Goal: Task Accomplishment & Management: Complete application form

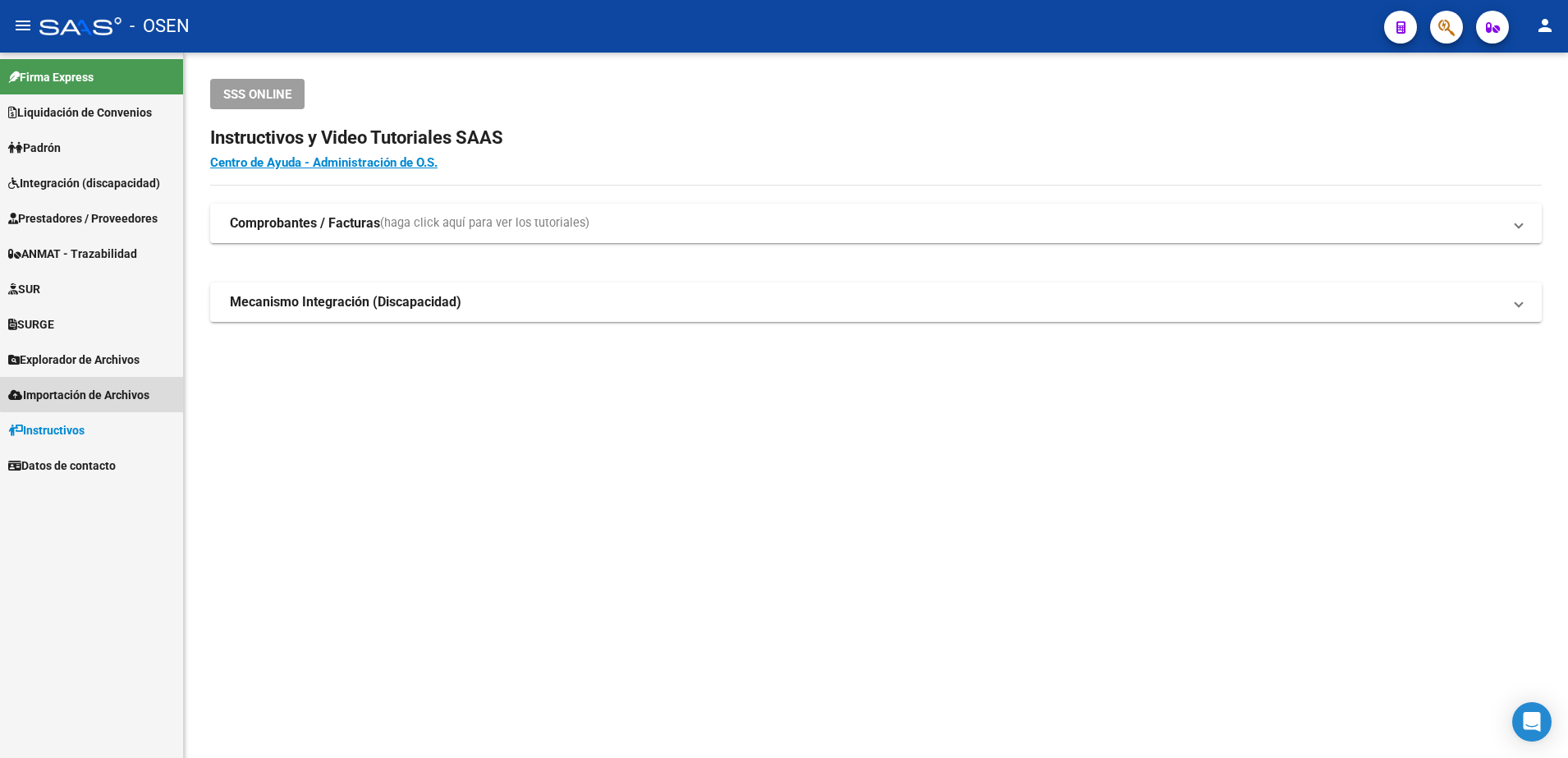
click at [98, 393] on span "Importación de Archivos" at bounding box center [78, 395] width 141 height 18
click at [86, 468] on link "Integración" at bounding box center [91, 465] width 183 height 35
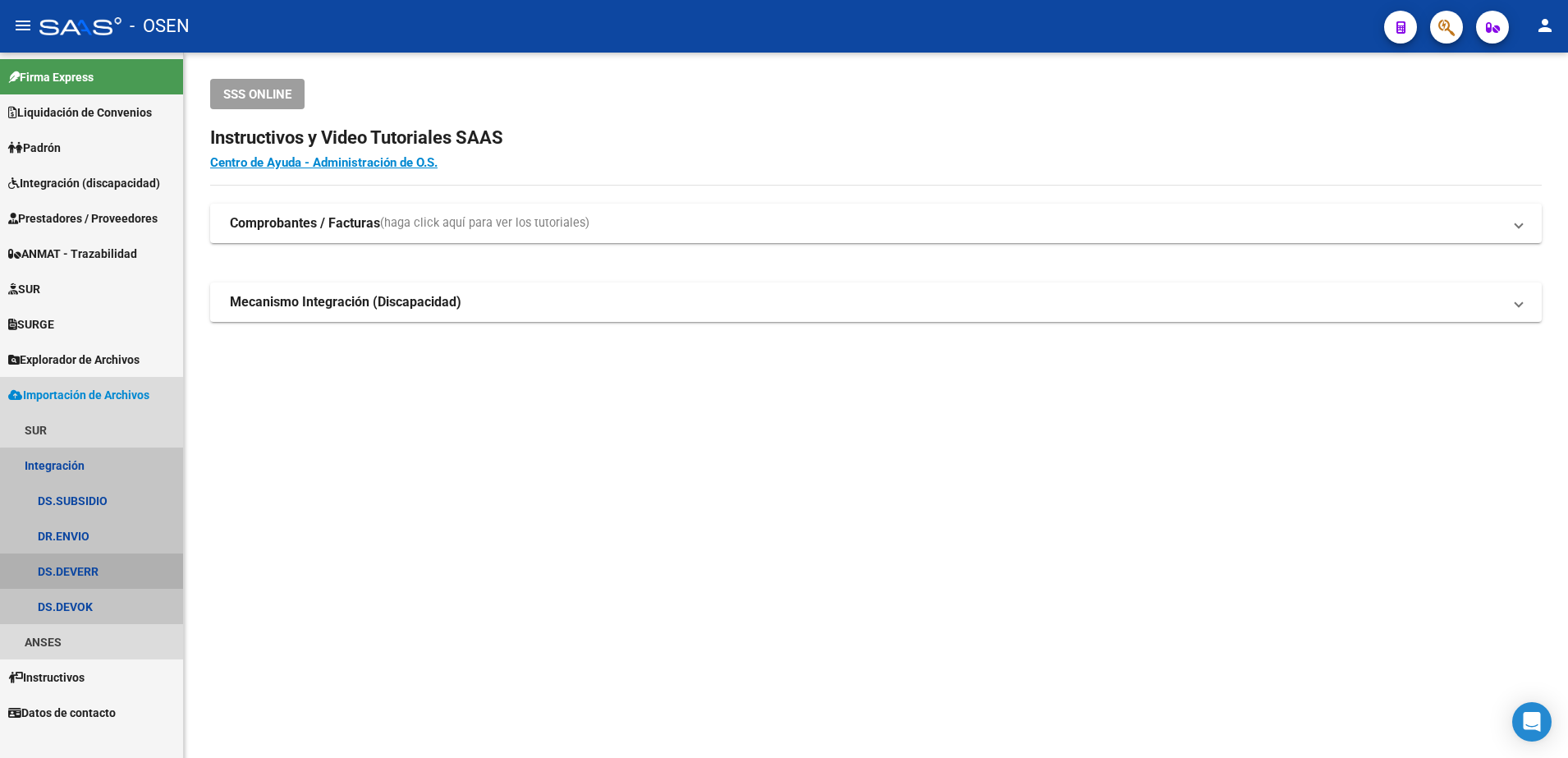
click at [113, 571] on link "DS.DEVERR" at bounding box center [91, 571] width 183 height 35
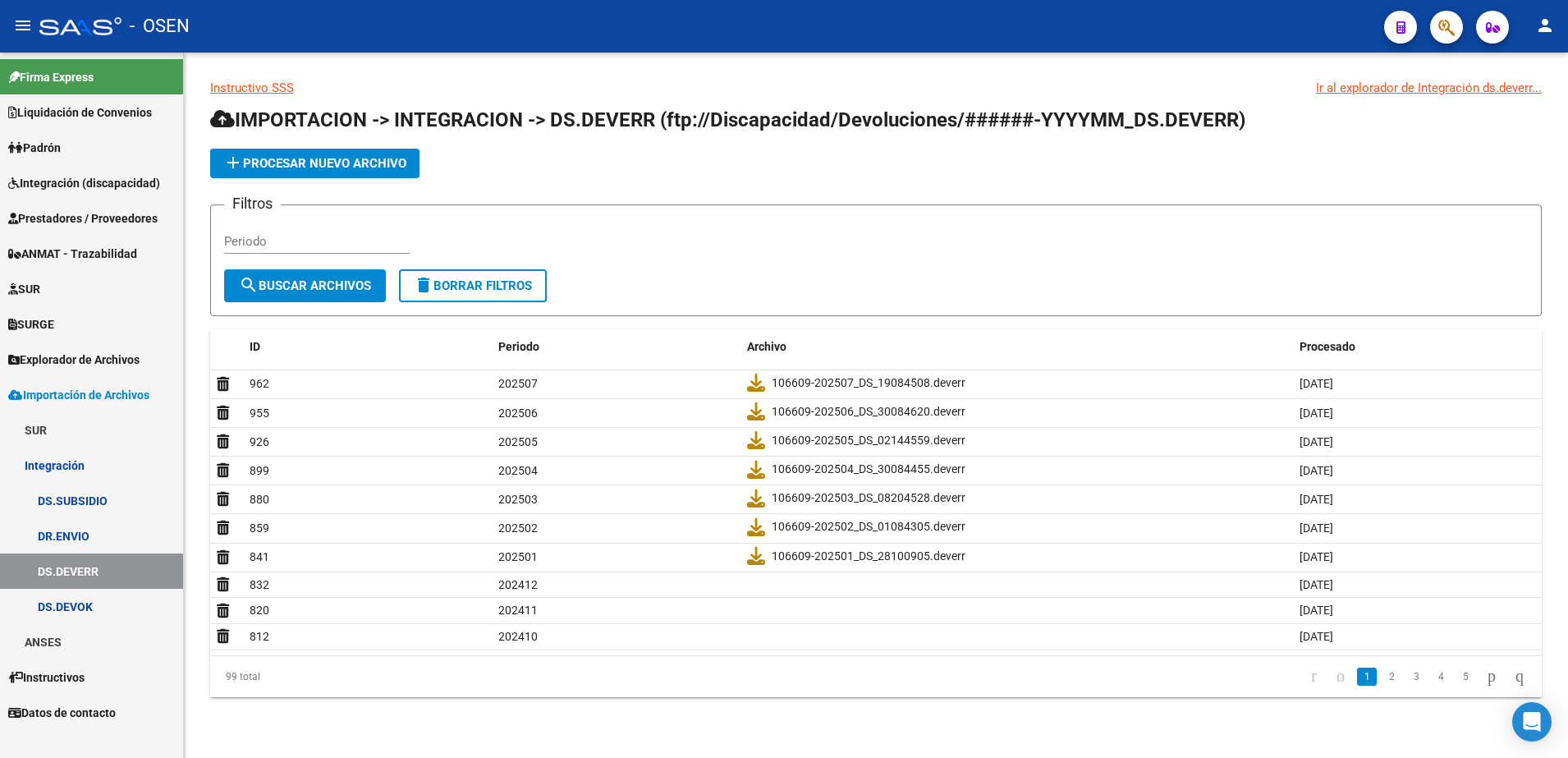
click at [77, 187] on span "Integración (discapacidad)" at bounding box center [84, 183] width 152 height 18
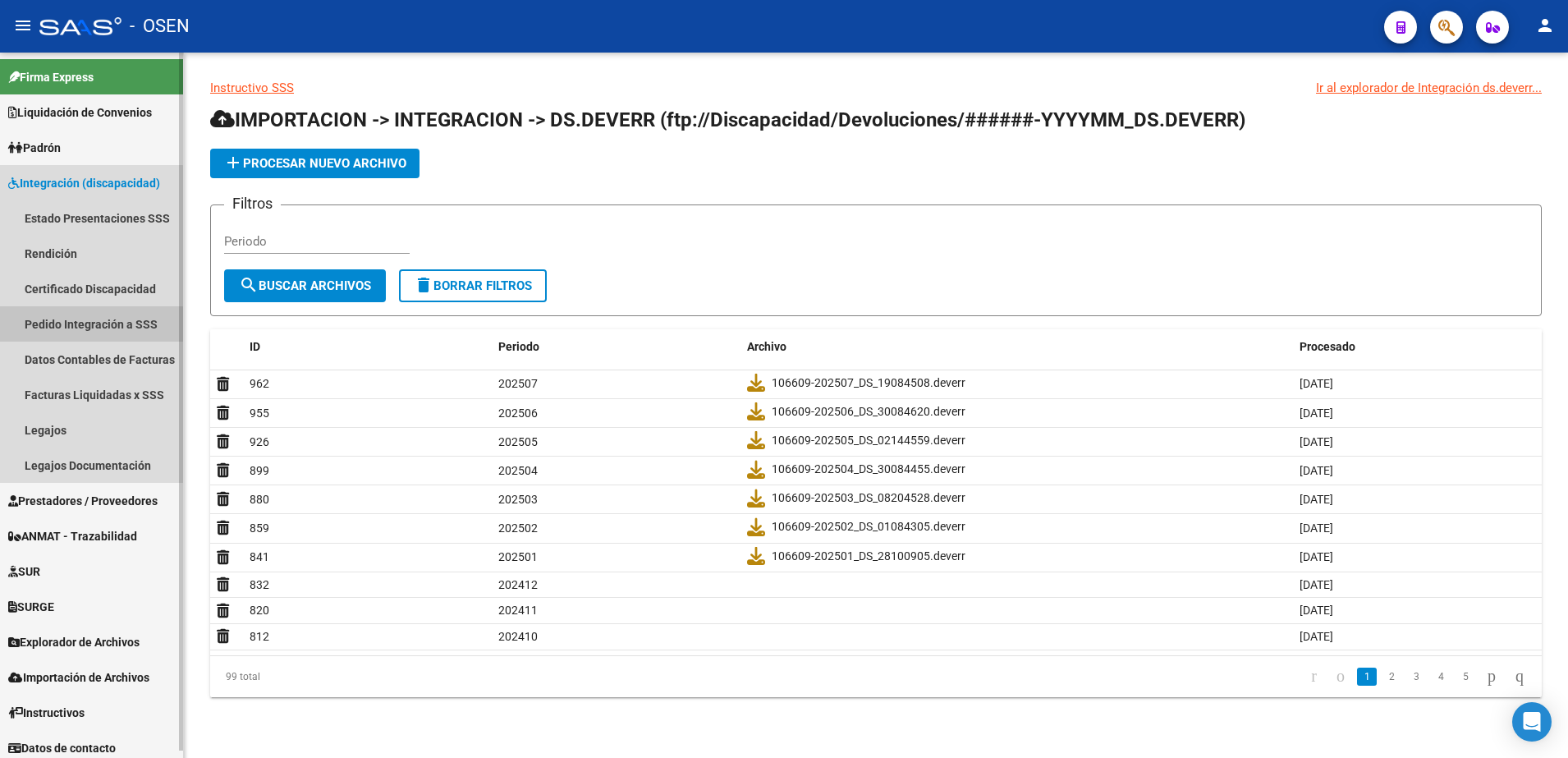
click at [90, 325] on link "Pedido Integración a SSS" at bounding box center [91, 323] width 183 height 35
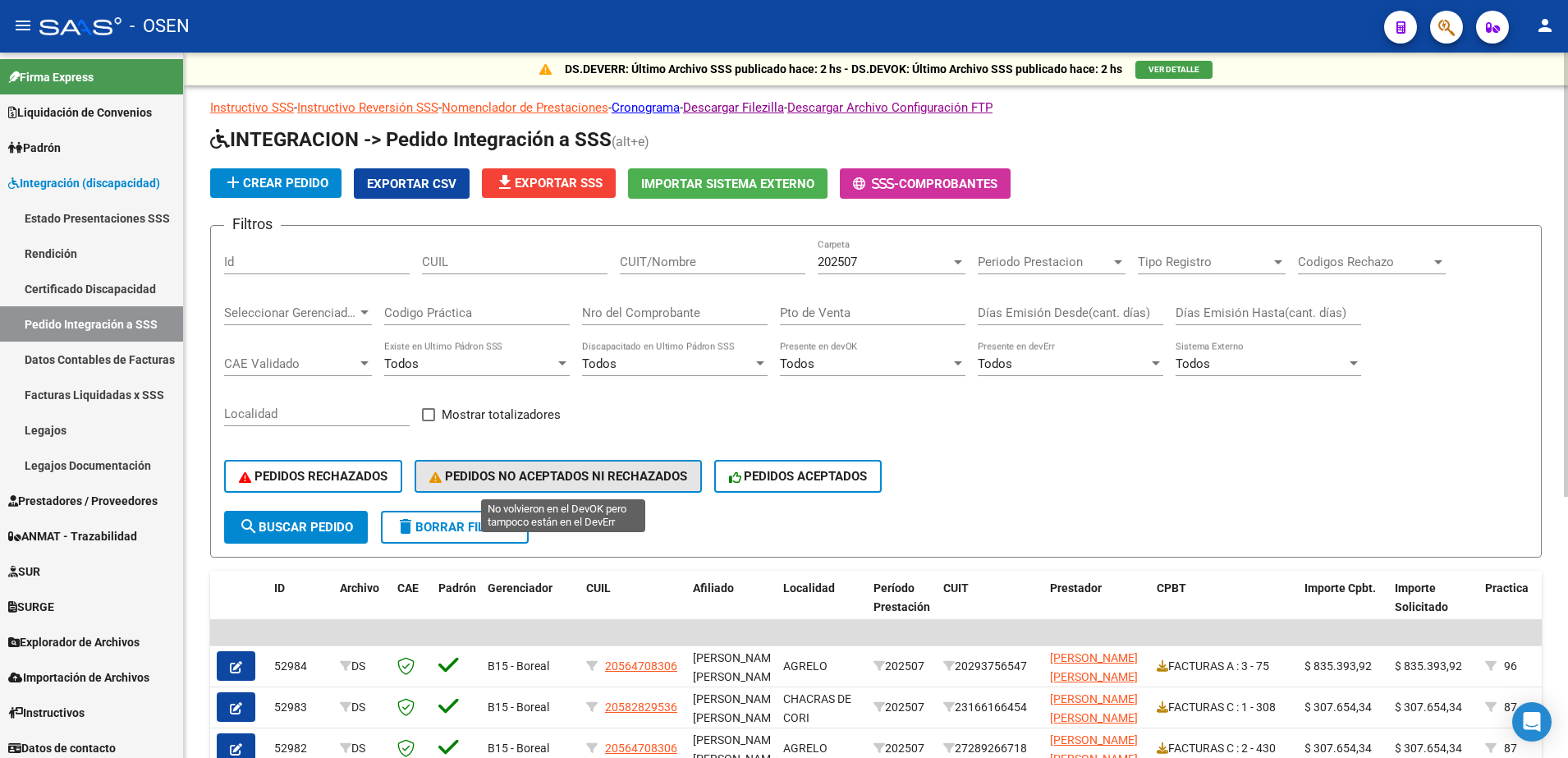
click at [491, 470] on span "PEDIDOS NO ACEPTADOS NI RECHAZADOS" at bounding box center [559, 476] width 258 height 15
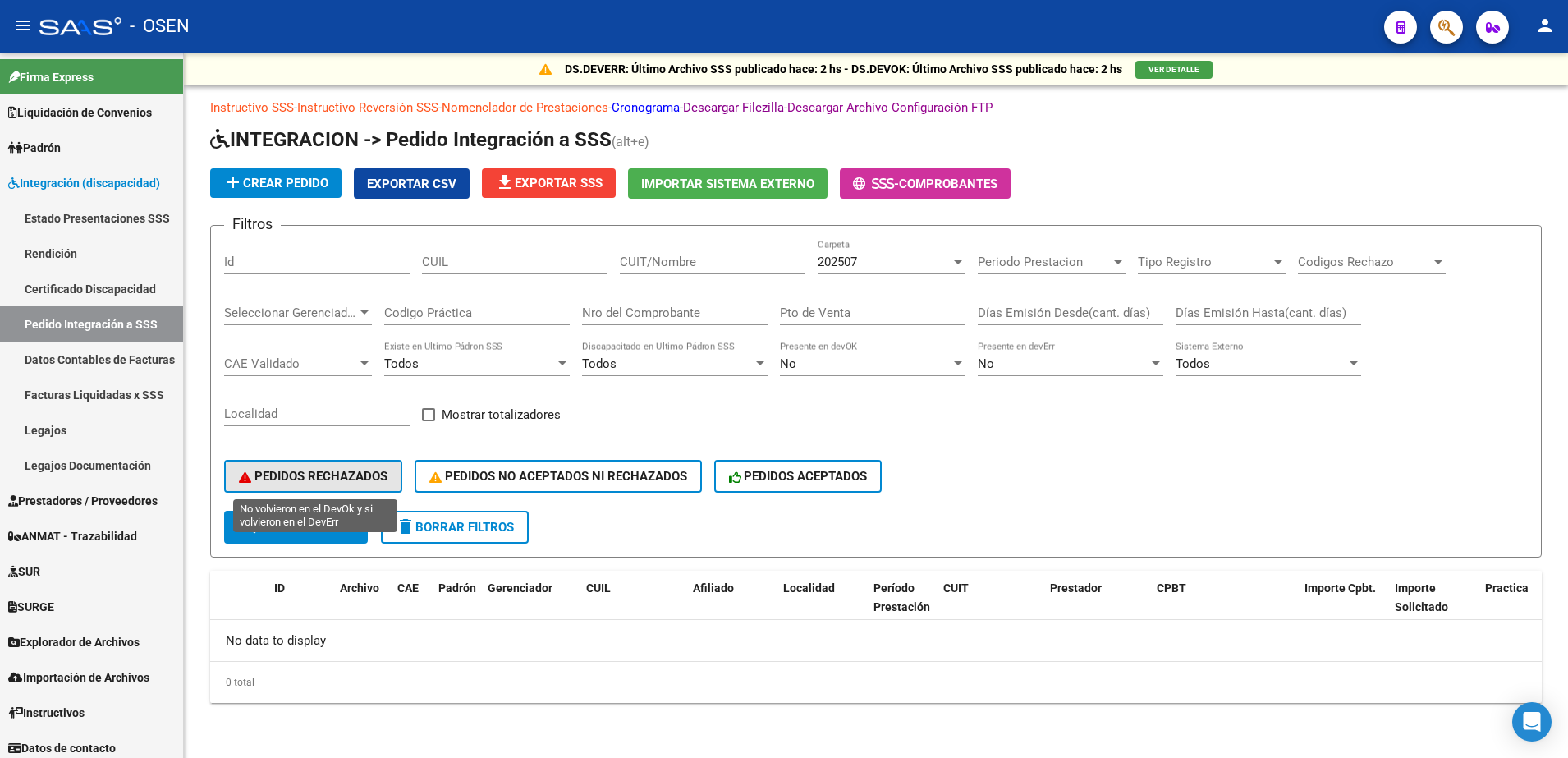
click at [329, 474] on span "PEDIDOS RECHAZADOS" at bounding box center [313, 476] width 149 height 15
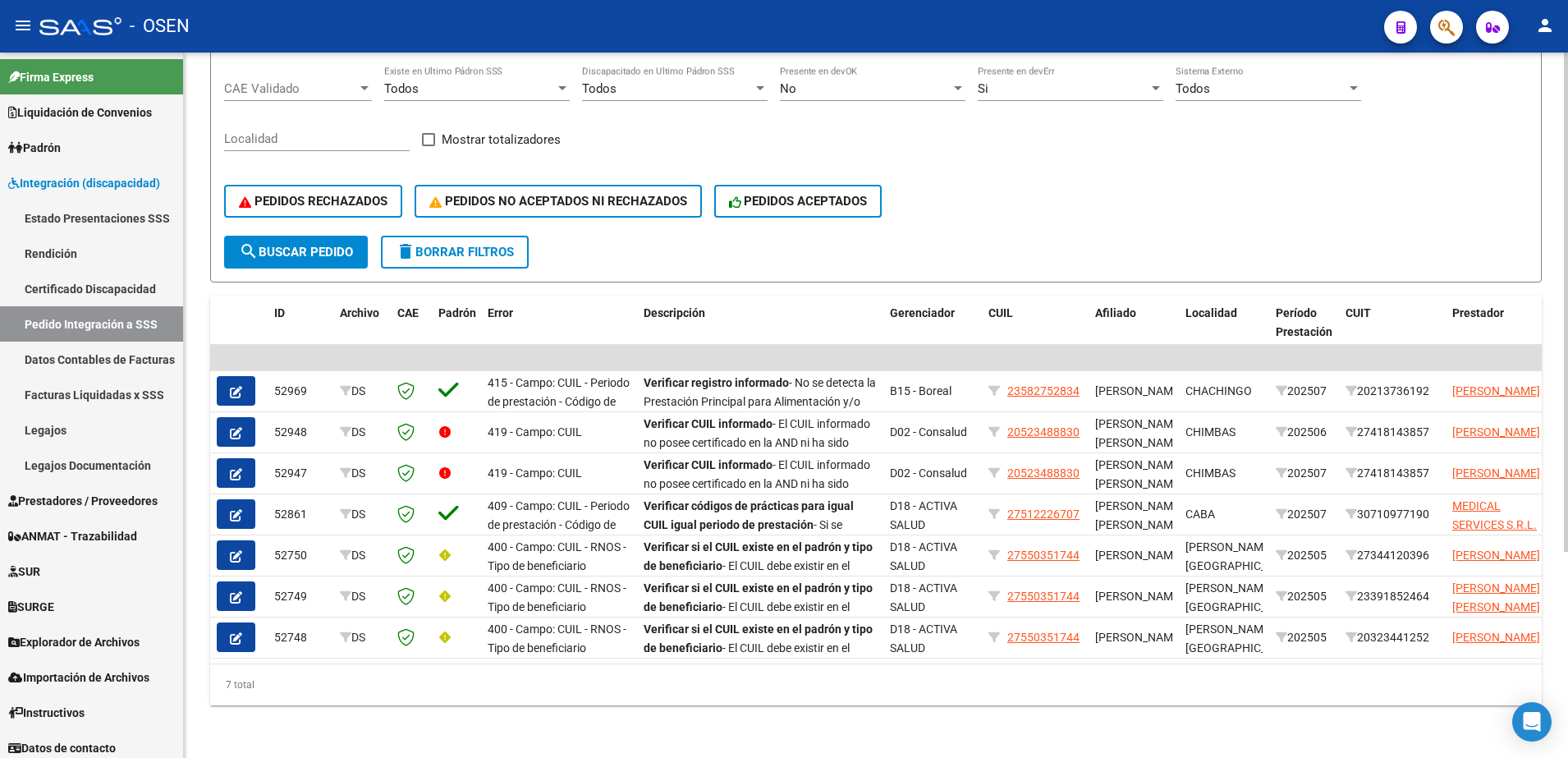
scroll to position [291, 0]
click at [1568, 522] on html "menu - OSEN person Firma Express Liquidación de Convenios SSS - Sur Padrón Afil…" at bounding box center [784, 379] width 1568 height 758
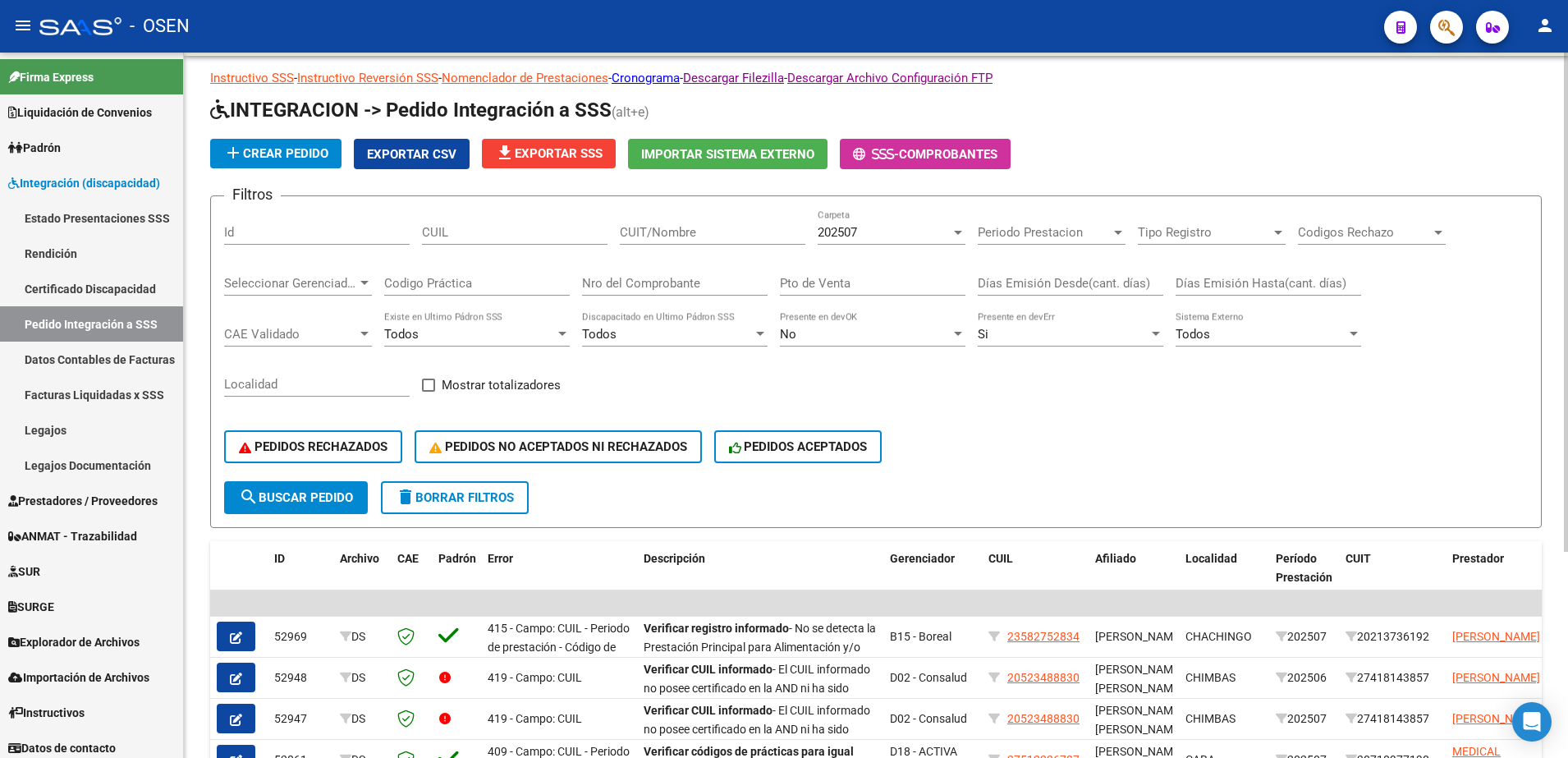
scroll to position [0, 0]
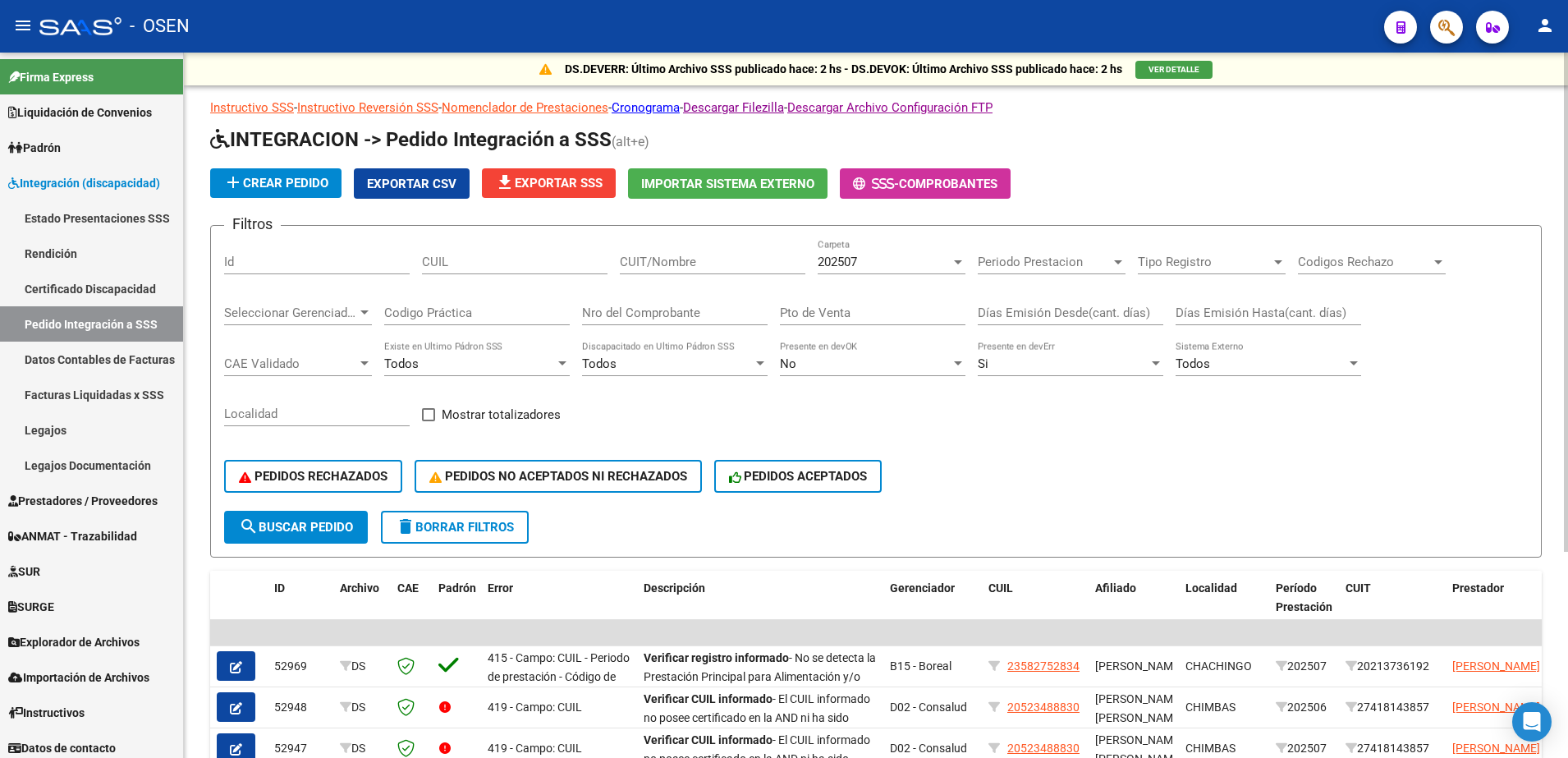
click at [1542, 127] on div "DS.DEVERR: Último Archivo SSS publicado hace: 2 hs - DS.DEVOK: Último Archivo S…" at bounding box center [877, 543] width 1388 height 981
click at [440, 177] on span "Exportar CSV" at bounding box center [412, 184] width 90 height 15
click at [484, 531] on span "delete Borrar Filtros" at bounding box center [455, 527] width 118 height 15
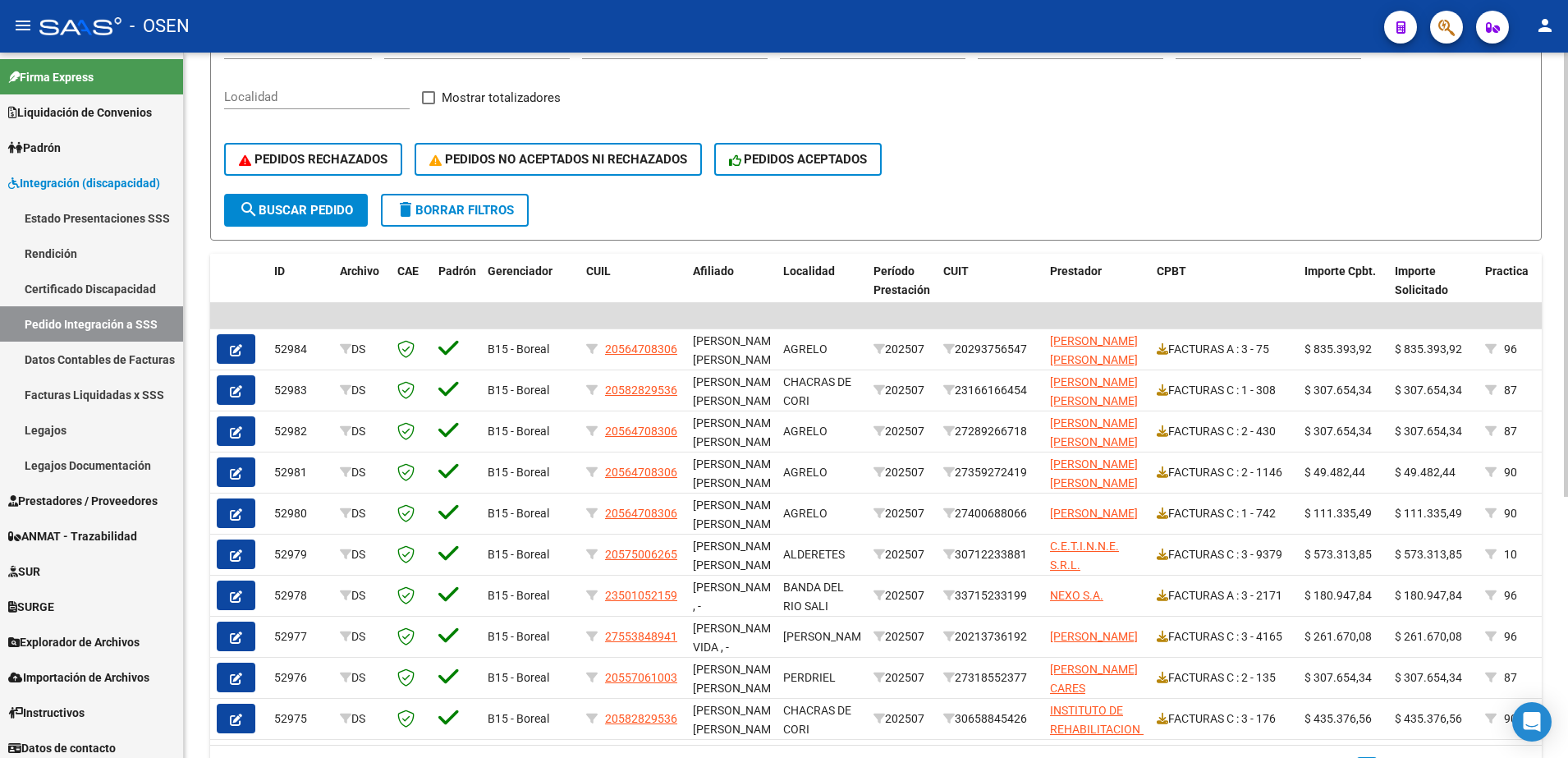
click at [1548, 302] on div "DS.DEVERR: Último Archivo SSS publicado hace: 2 hs - DS.DEVOK: Último Archivo S…" at bounding box center [877, 287] width 1388 height 1104
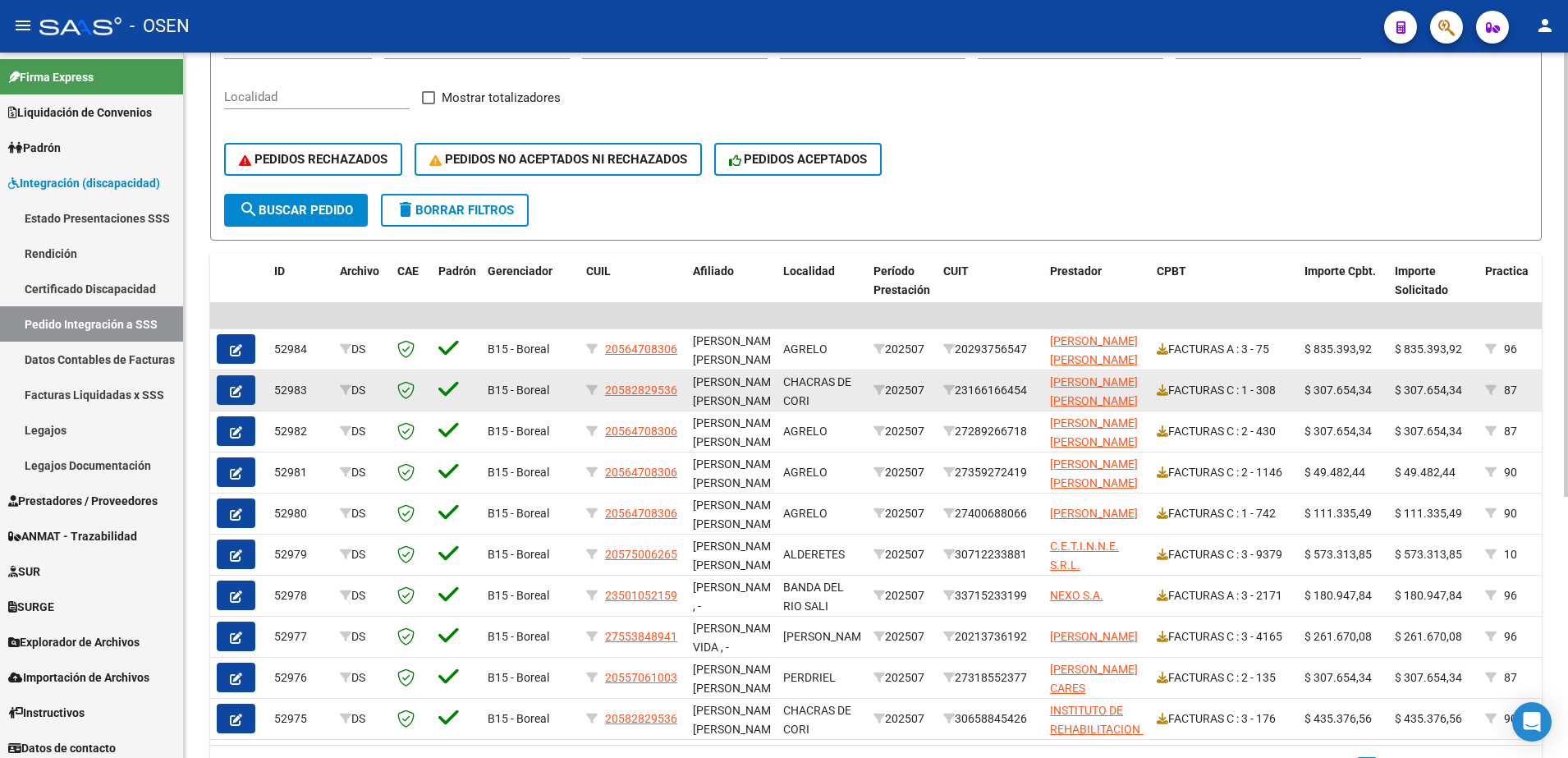
scroll to position [318, 0]
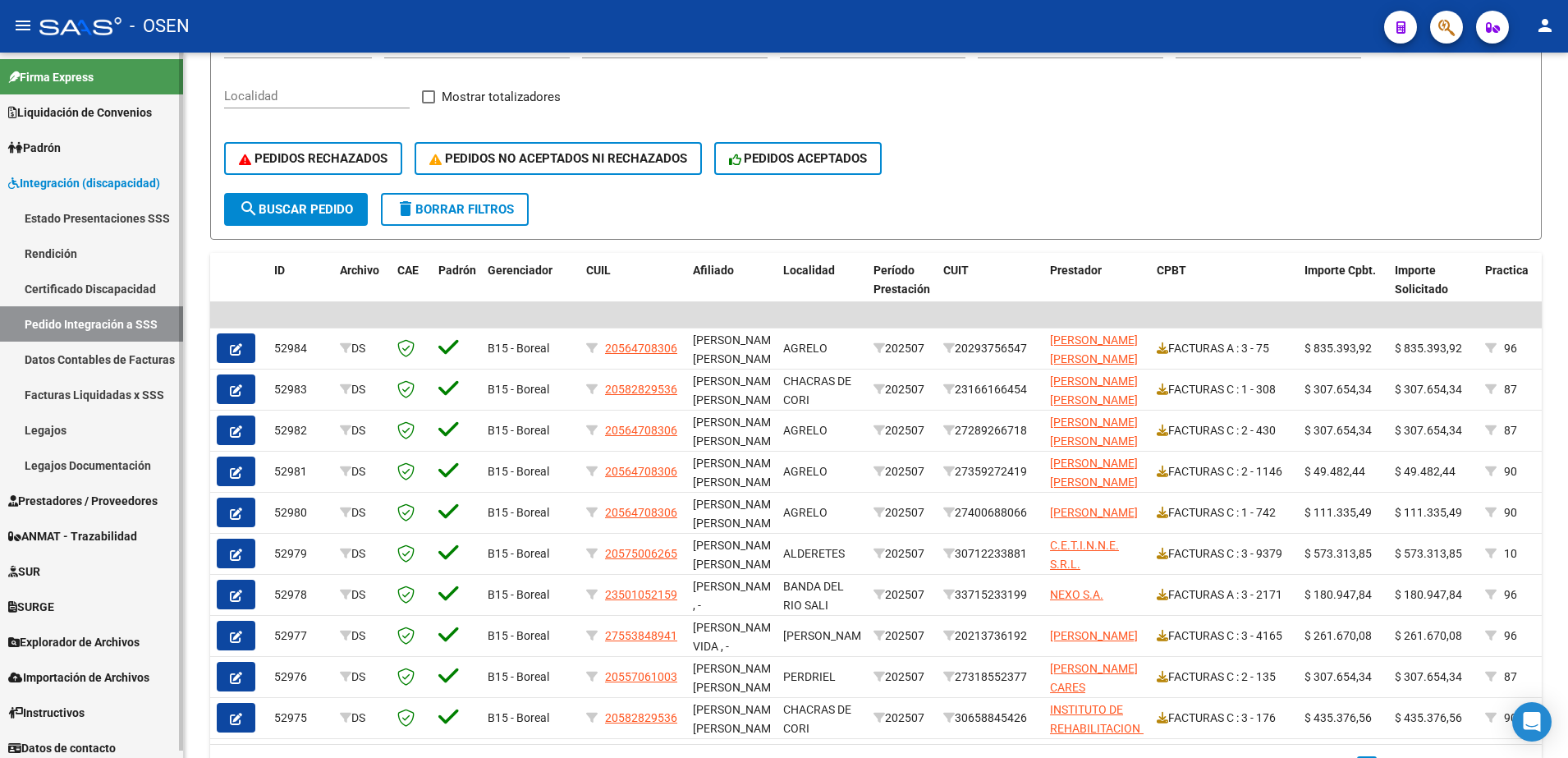
click at [128, 495] on span "Prestadores / Proveedores" at bounding box center [83, 501] width 150 height 18
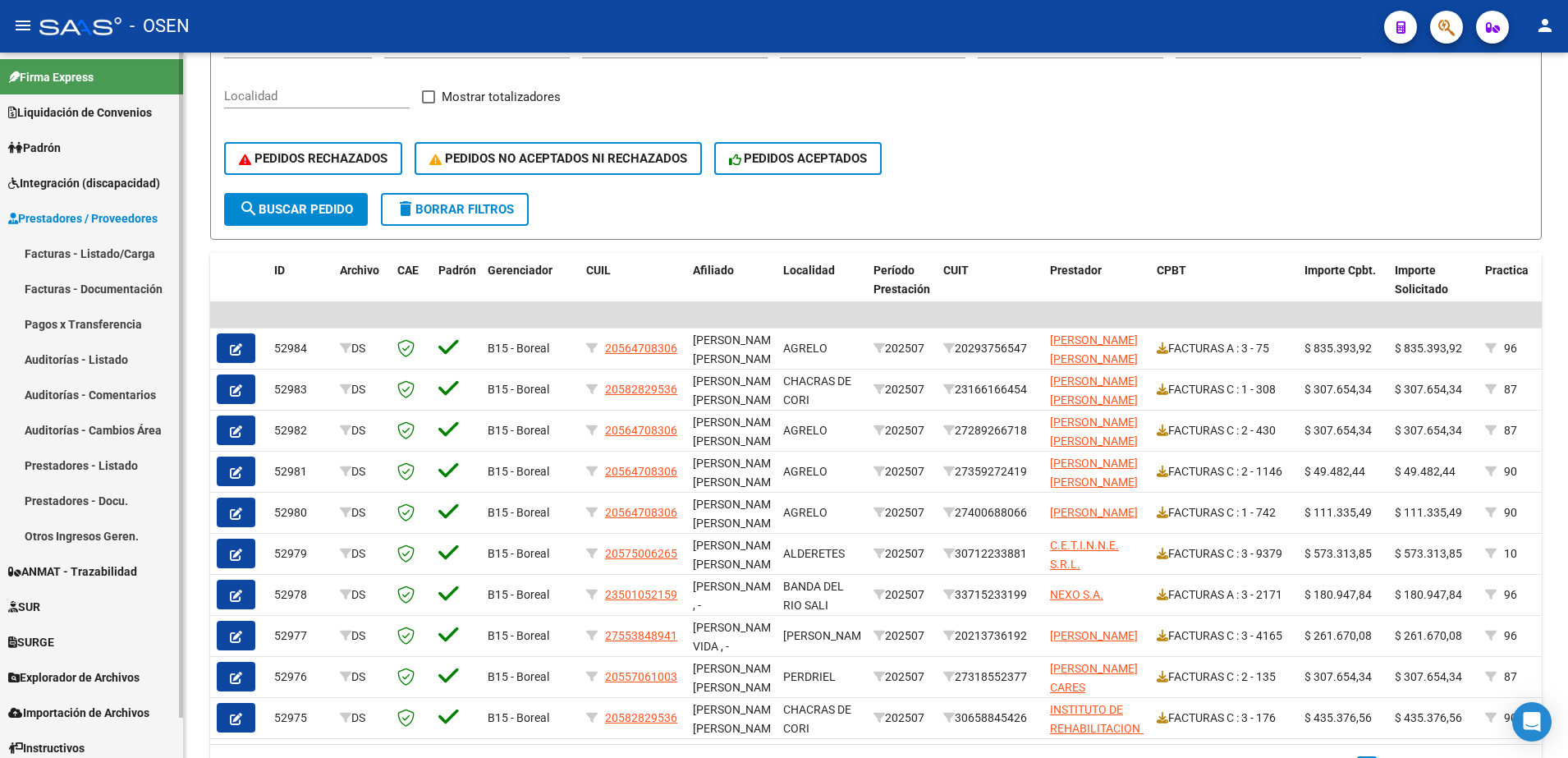
click at [117, 256] on link "Facturas - Listado/Carga" at bounding box center [91, 253] width 183 height 35
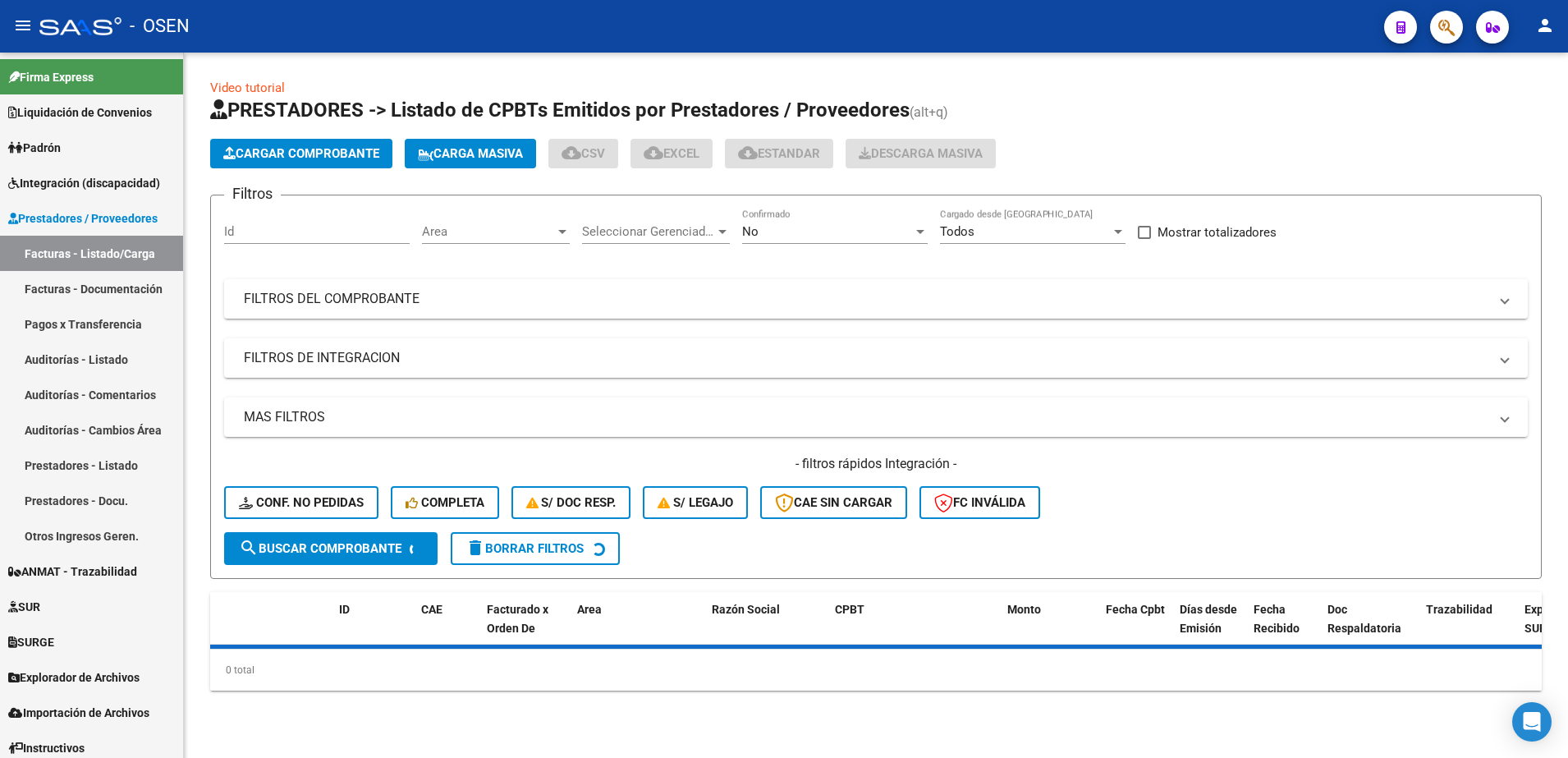
click at [746, 230] on span "No" at bounding box center [751, 231] width 16 height 15
click at [798, 156] on span "Todos" at bounding box center [835, 158] width 186 height 37
click at [483, 228] on span "Area" at bounding box center [488, 231] width 133 height 15
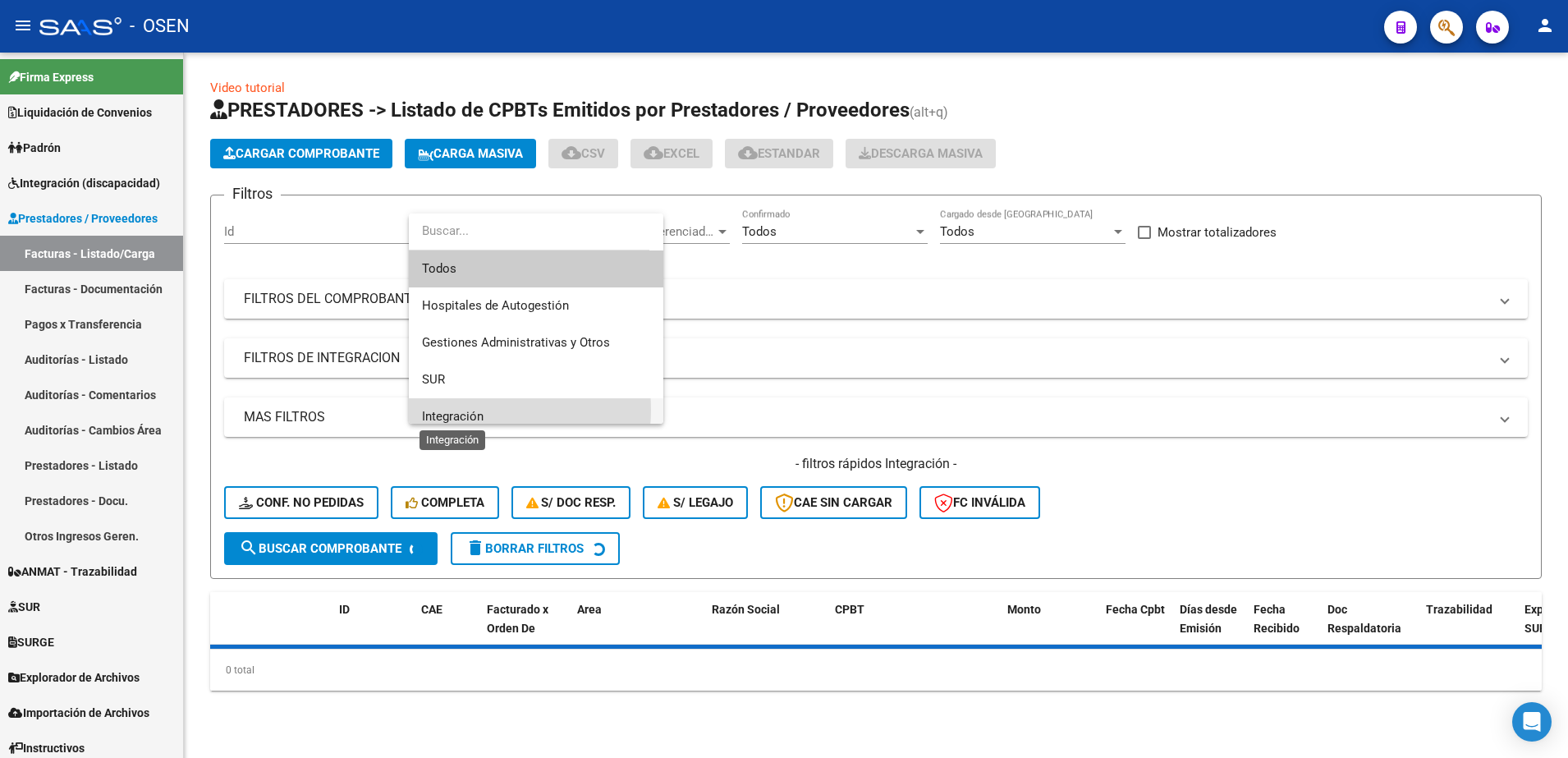
click at [471, 410] on span "Integración" at bounding box center [453, 416] width 62 height 15
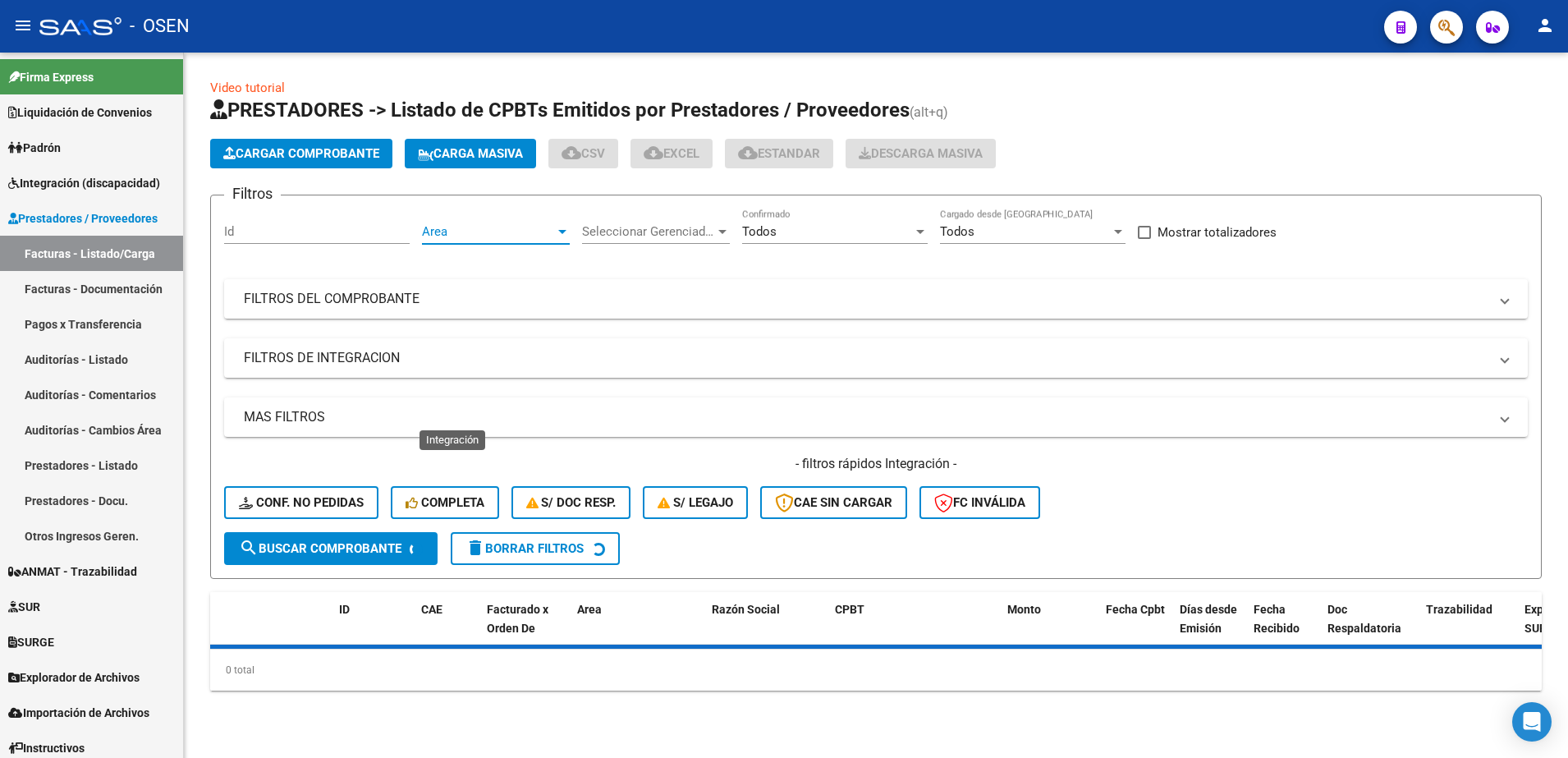
scroll to position [12, 0]
click at [381, 357] on mat-panel-title "FILTROS DE INTEGRACION" at bounding box center [866, 358] width 1245 height 18
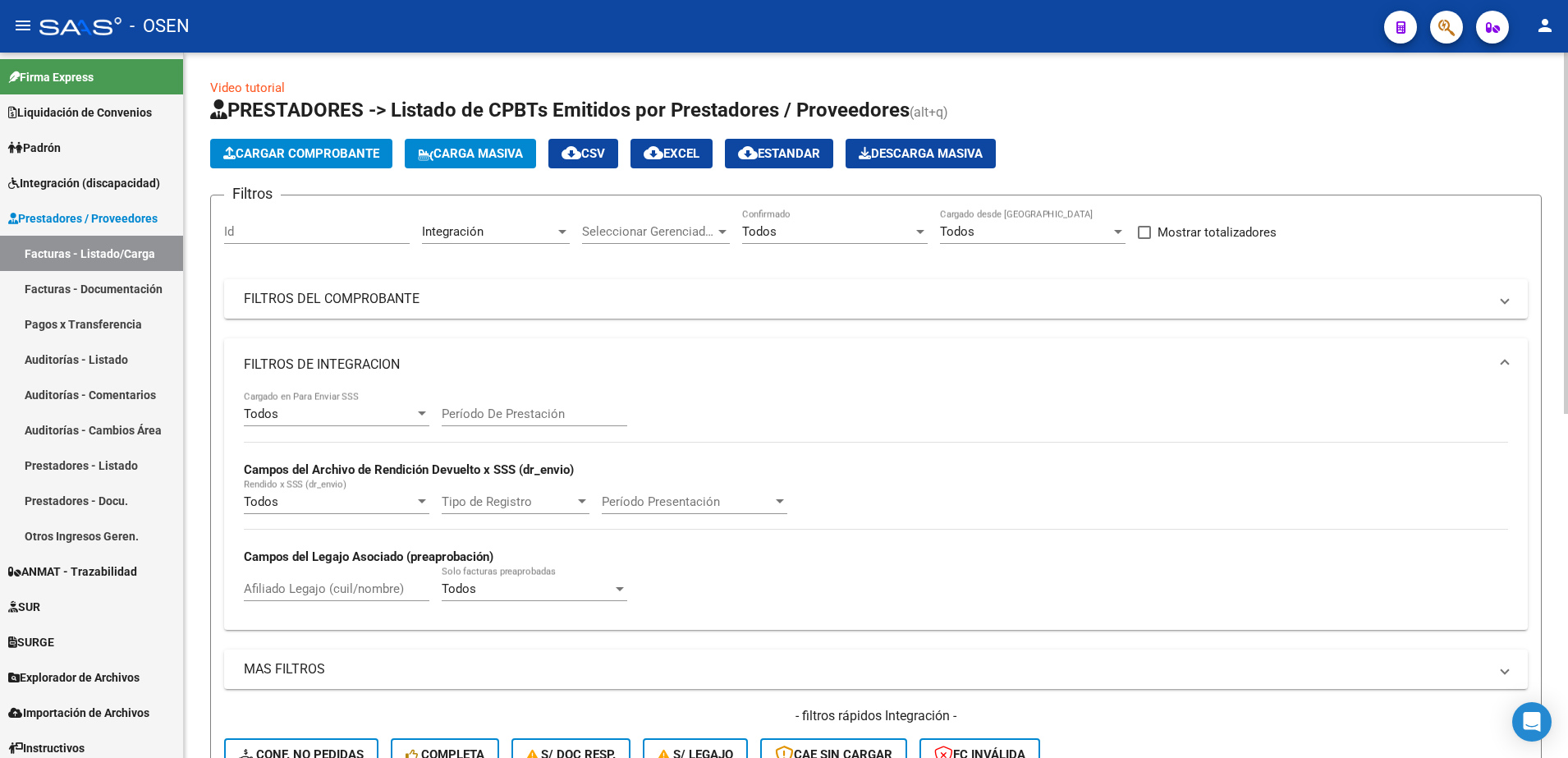
click at [318, 412] on div "Todos" at bounding box center [329, 414] width 171 height 15
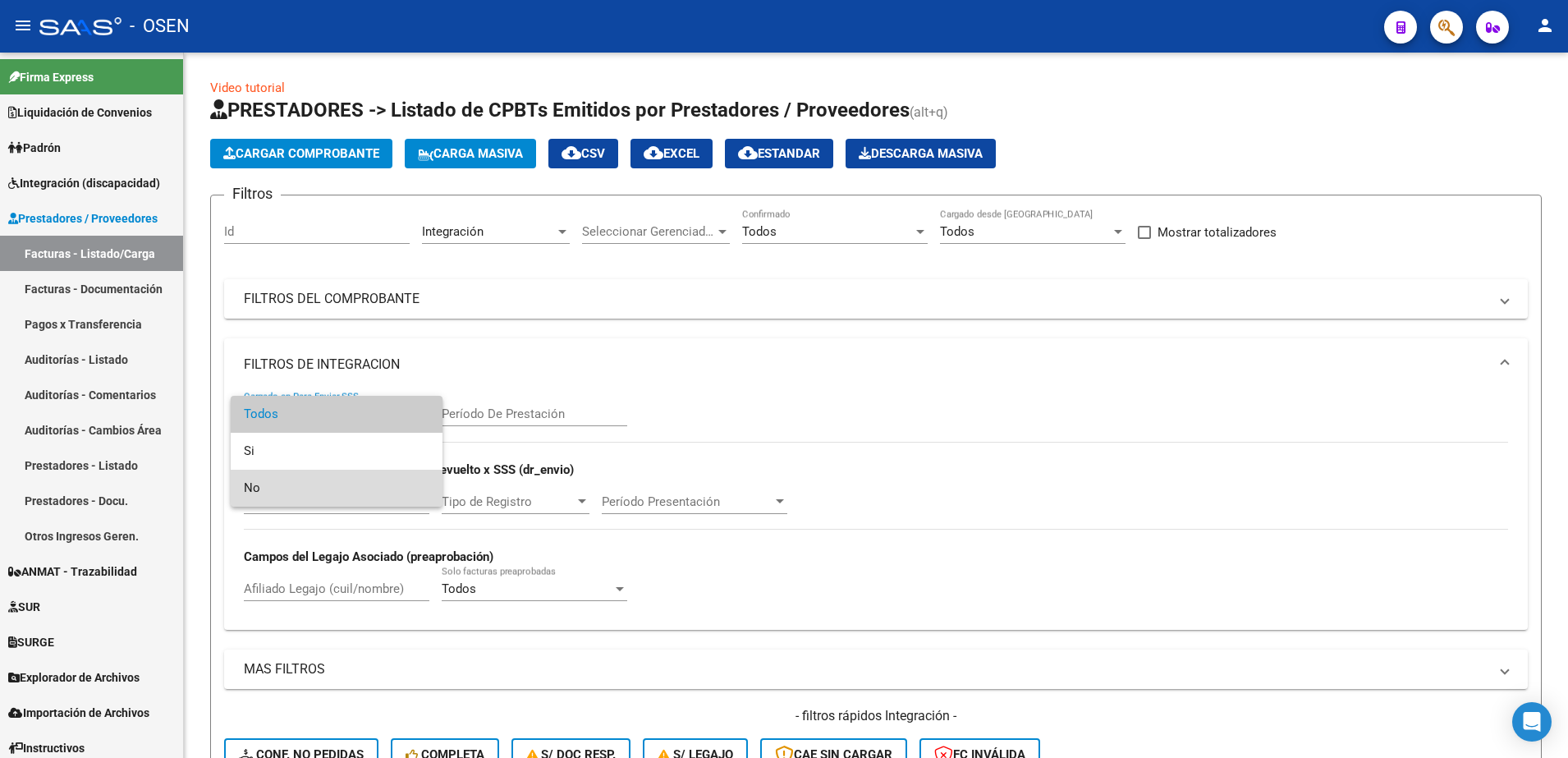
click at [293, 495] on span "No" at bounding box center [337, 488] width 186 height 37
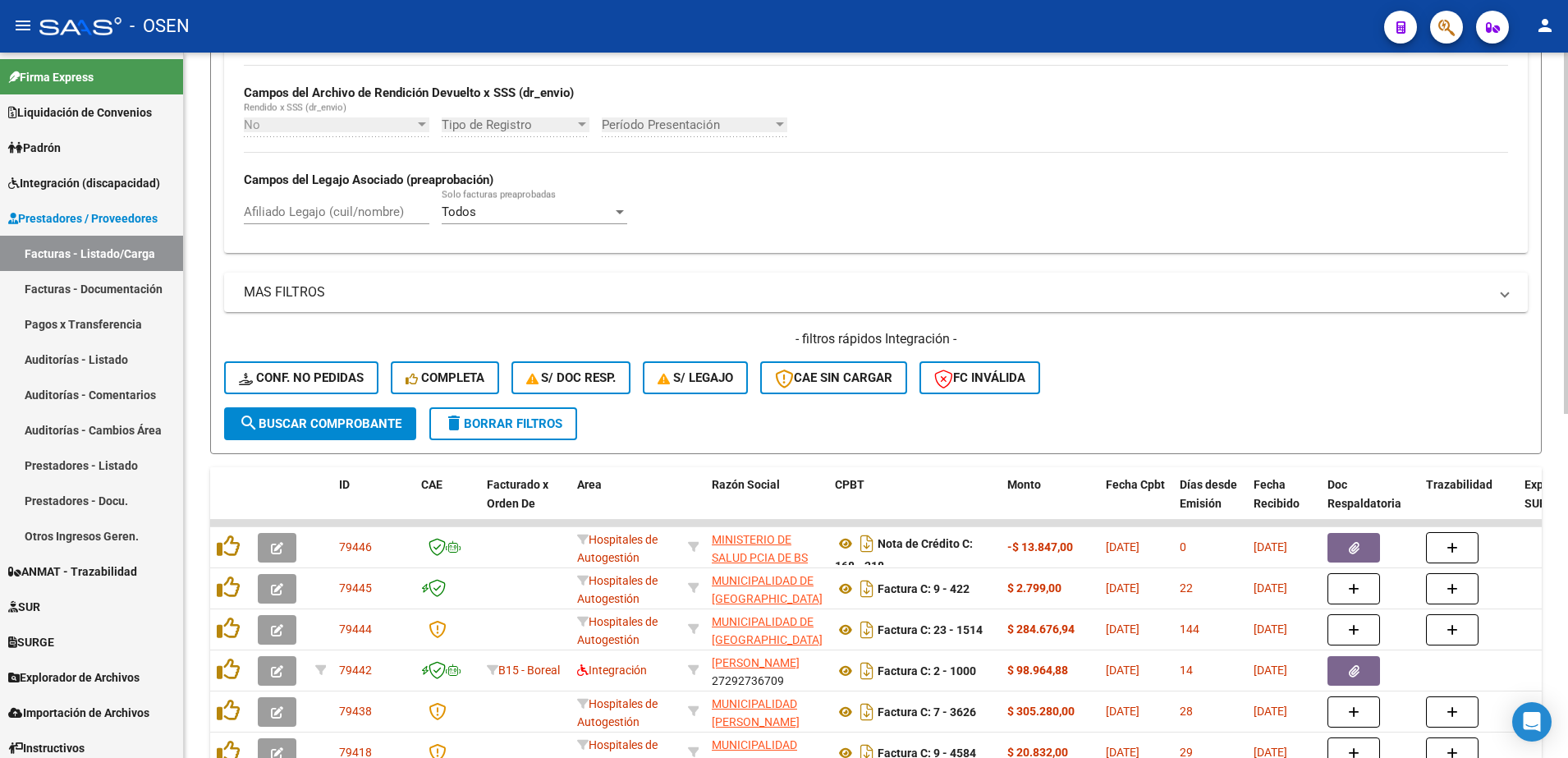
click at [1551, 486] on div "Video tutorial PRESTADORES -> Listado de CPBTs Emitidos por Prestadores / Prove…" at bounding box center [877, 356] width 1388 height 1362
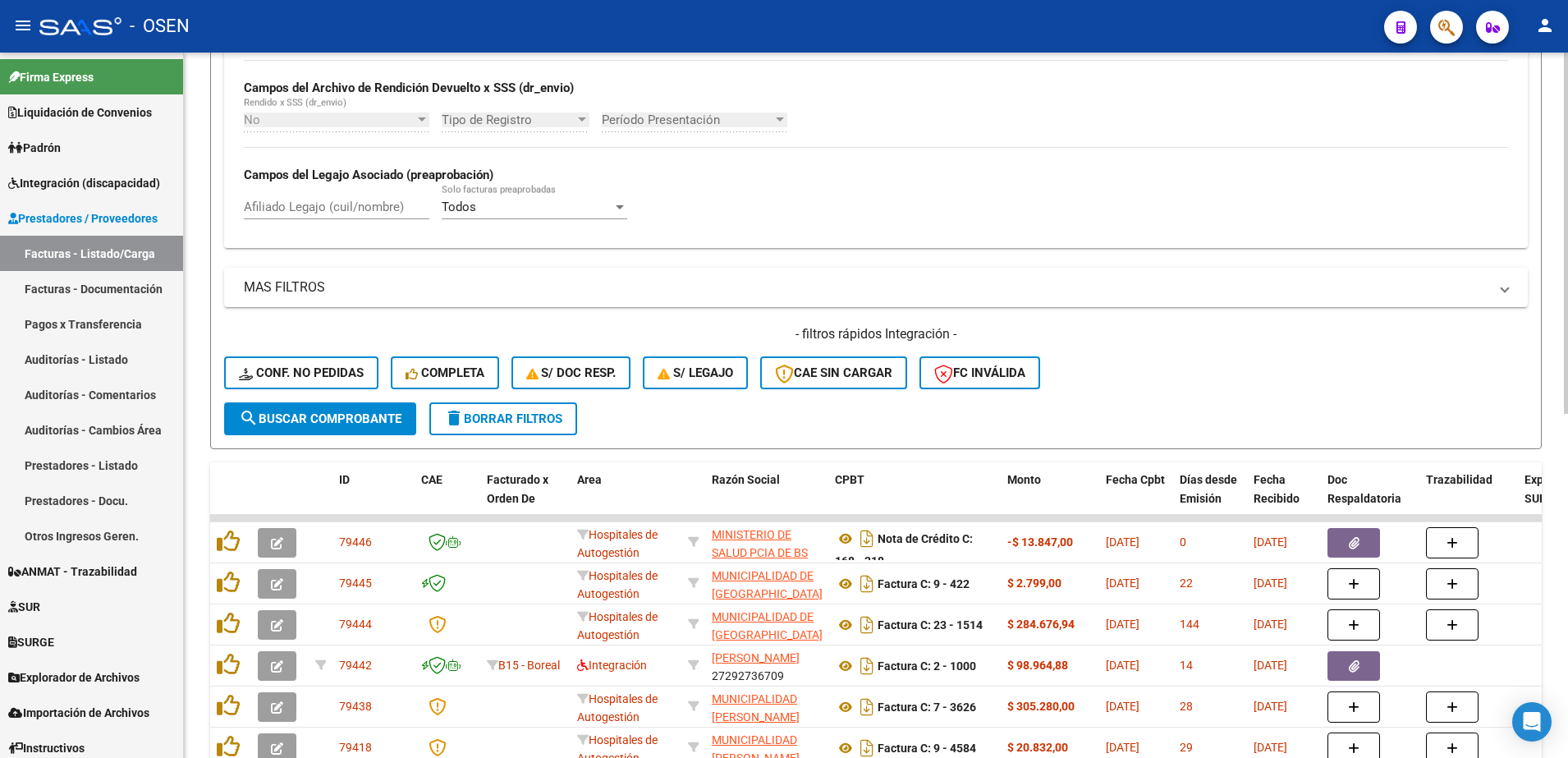
click at [391, 420] on span "search Buscar Comprobante" at bounding box center [320, 419] width 163 height 15
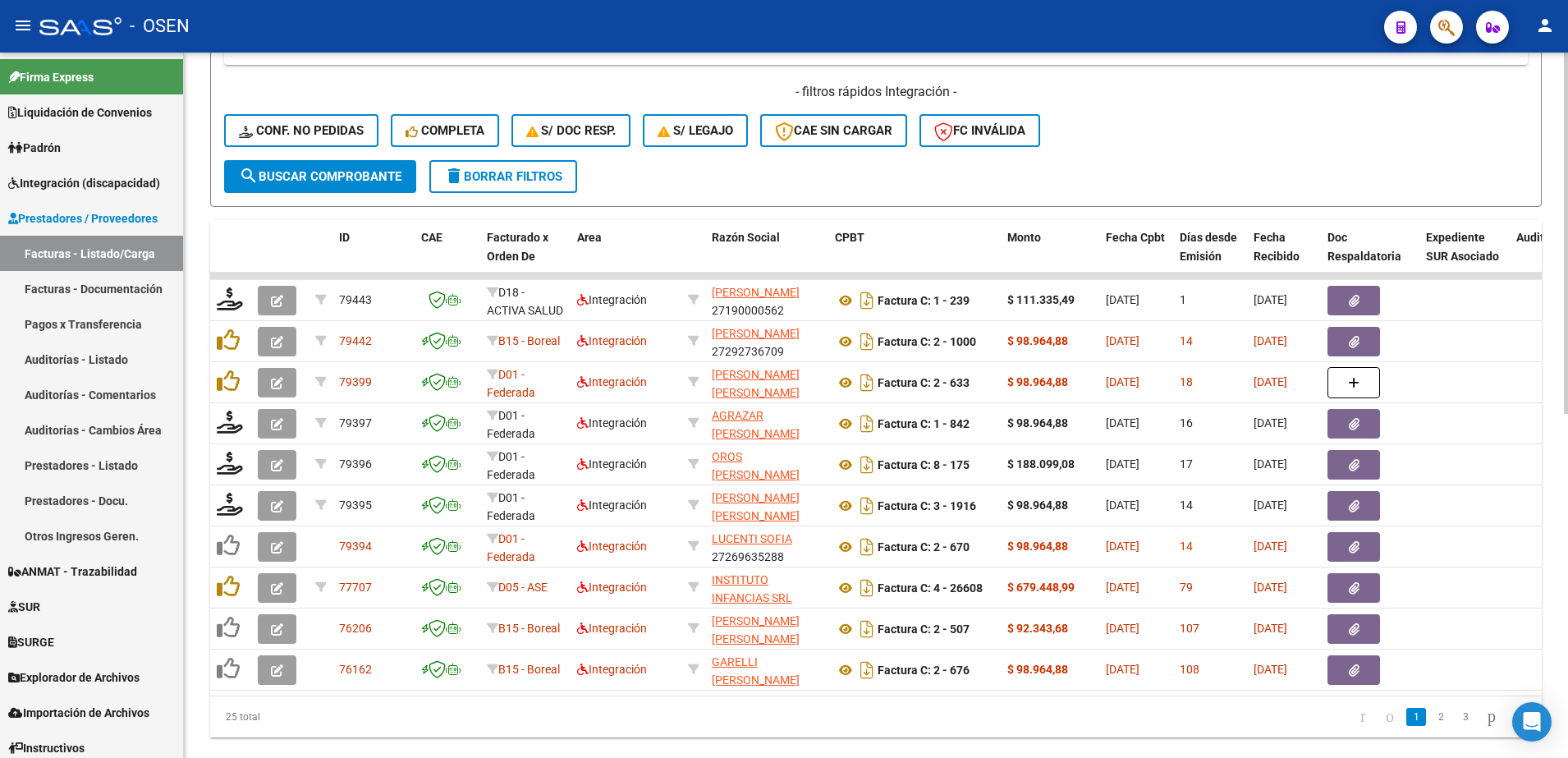
scroll to position [631, 0]
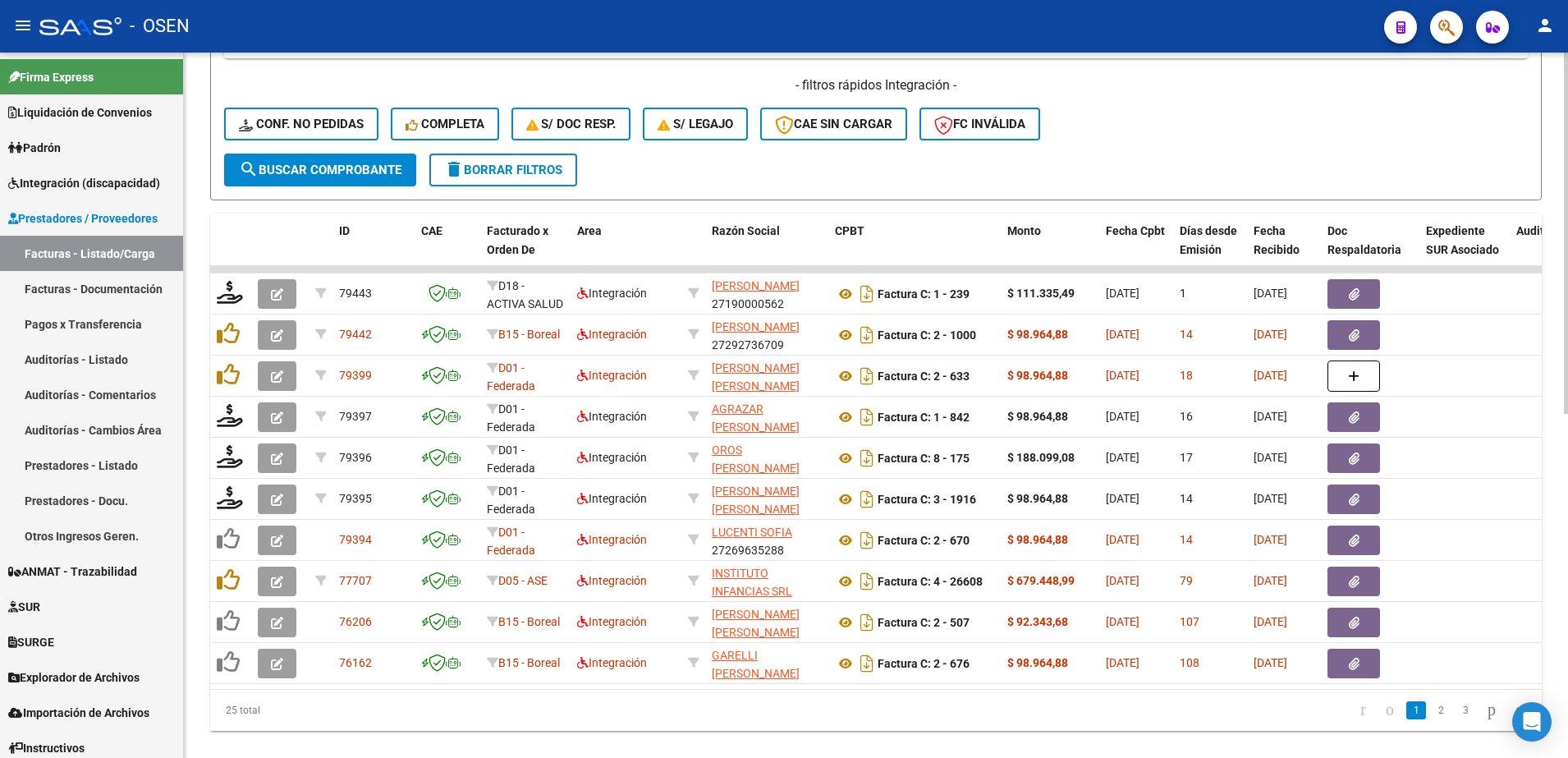
click at [1556, 422] on div "Video tutorial PRESTADORES -> Listado de CPBTs Emitidos por Prestadores / Prove…" at bounding box center [877, 103] width 1388 height 1362
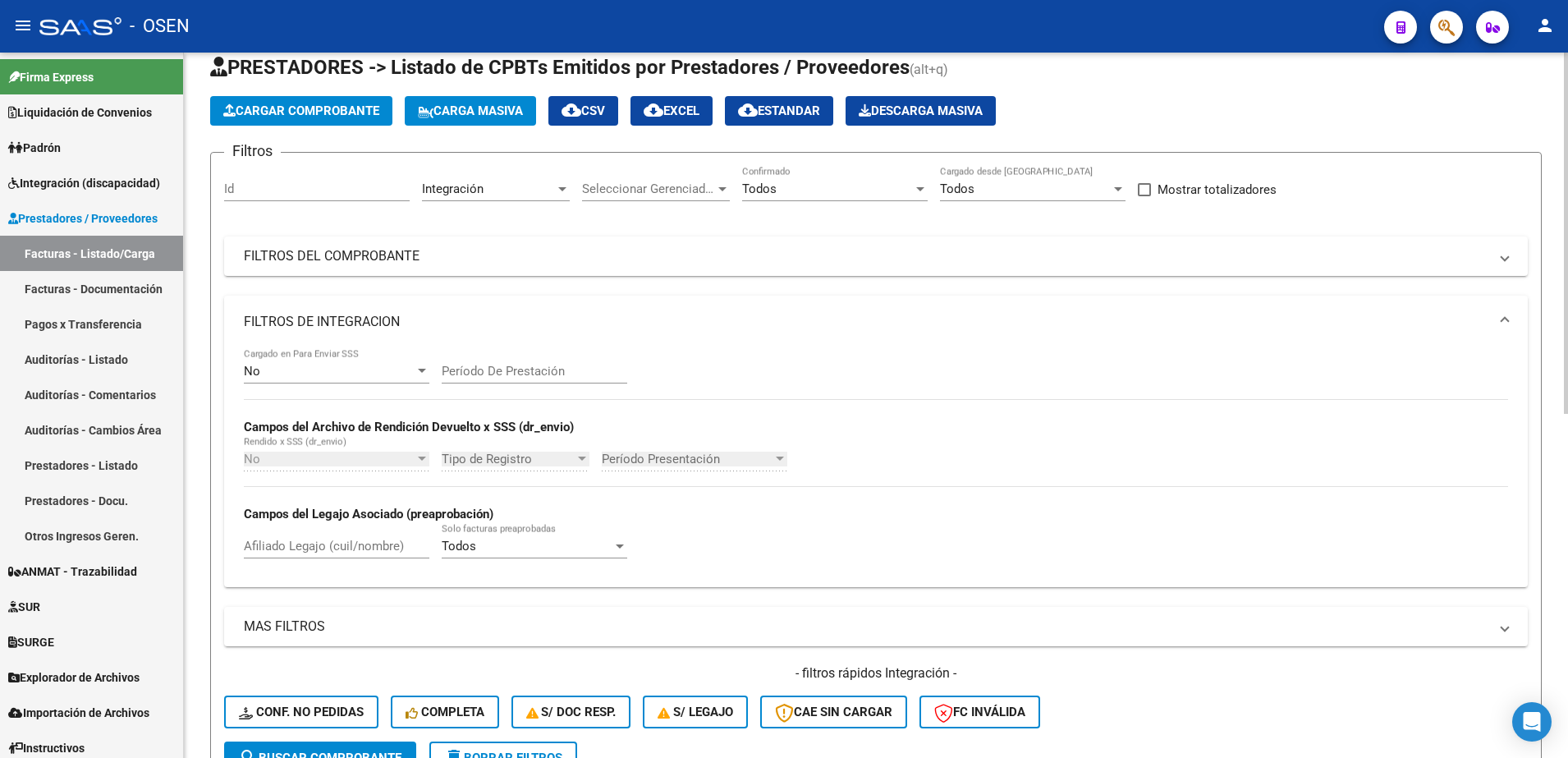
scroll to position [38, 0]
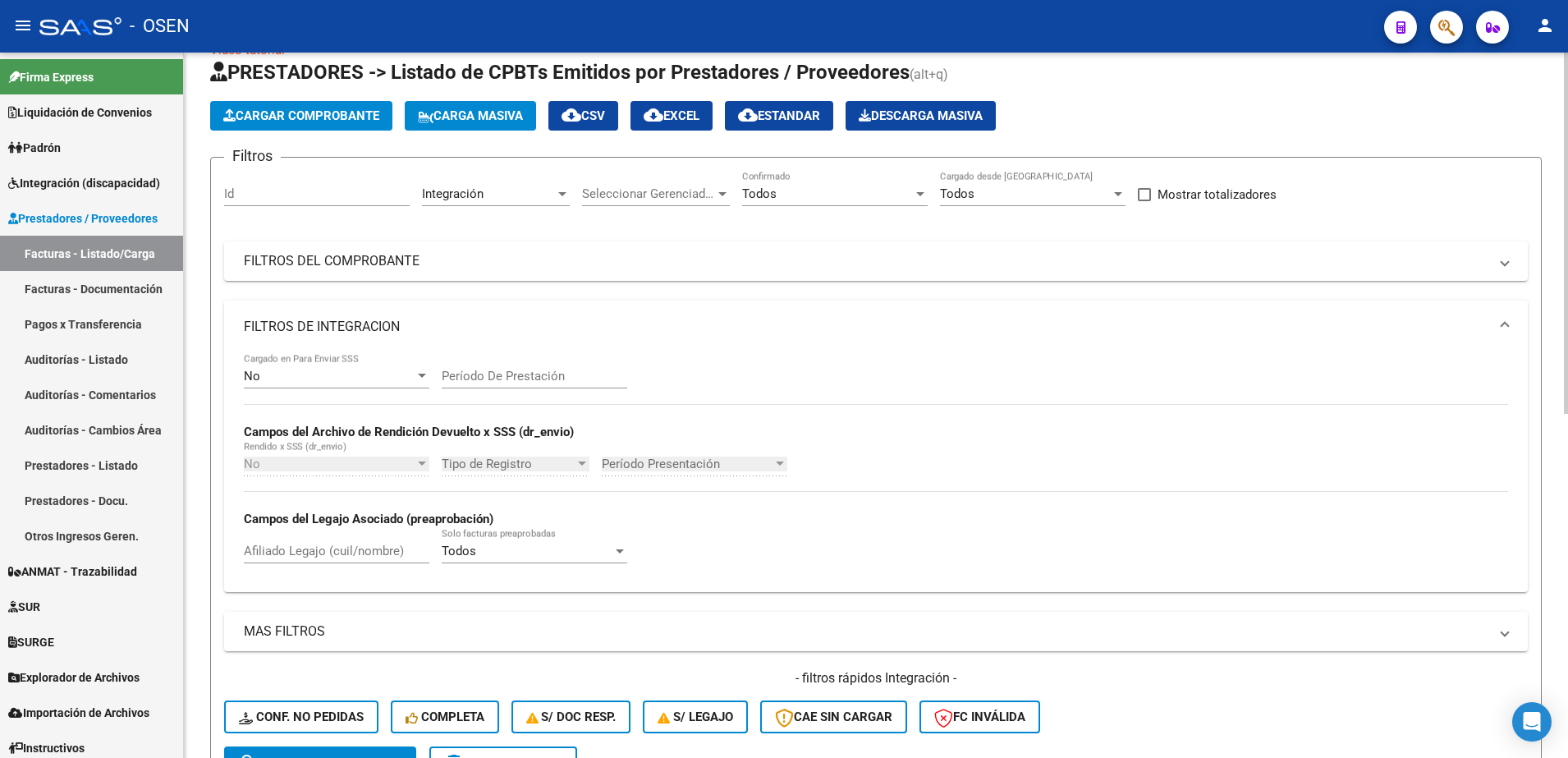
click at [1516, 130] on div "Video tutorial PRESTADORES -> Listado de CPBTs Emitidos por Prestadores / Prove…" at bounding box center [877, 696] width 1388 height 1362
click at [658, 204] on div "Seleccionar Gerenciador Seleccionar Gerenciador" at bounding box center [657, 188] width 148 height 35
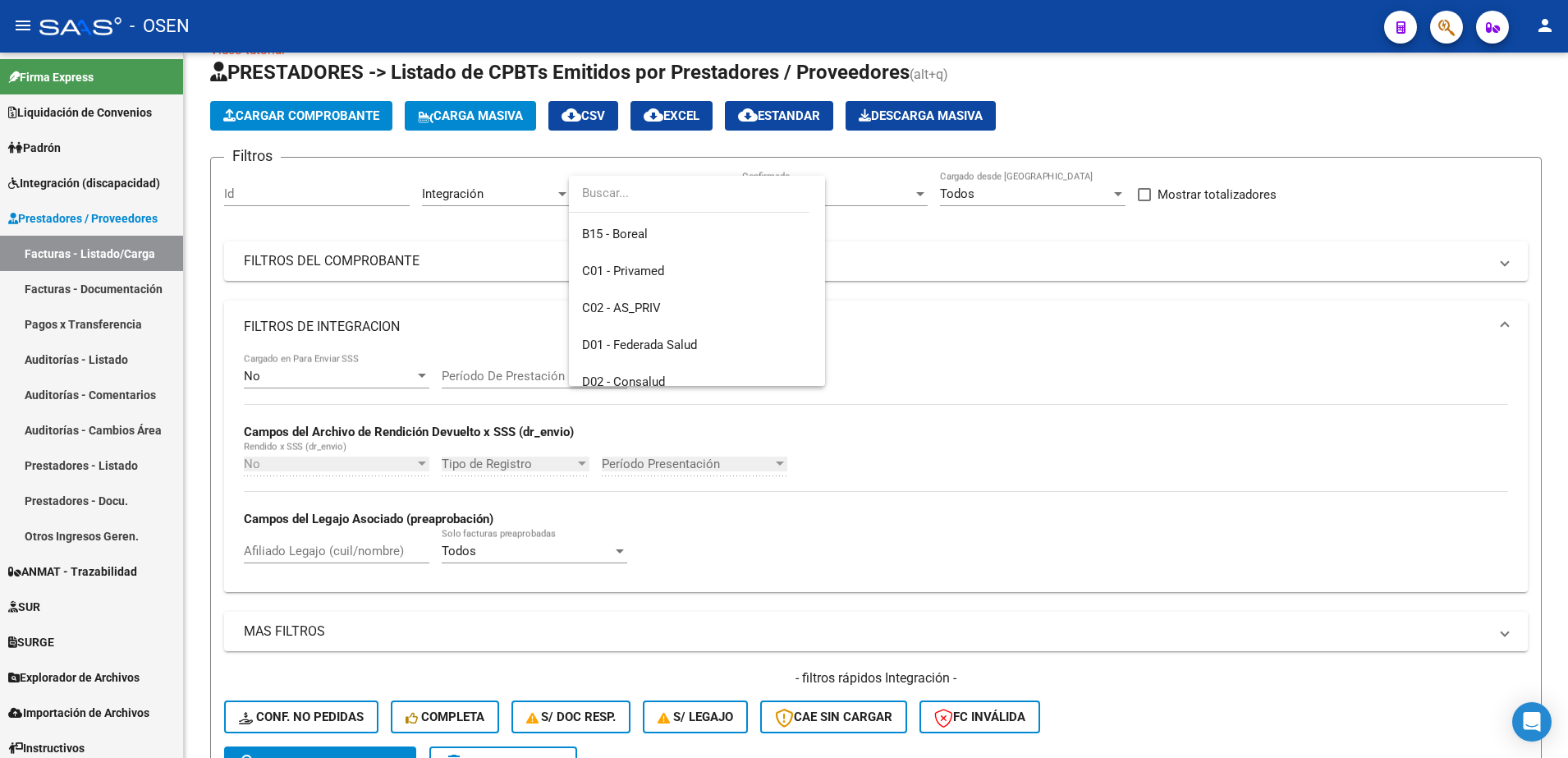
scroll to position [154, 0]
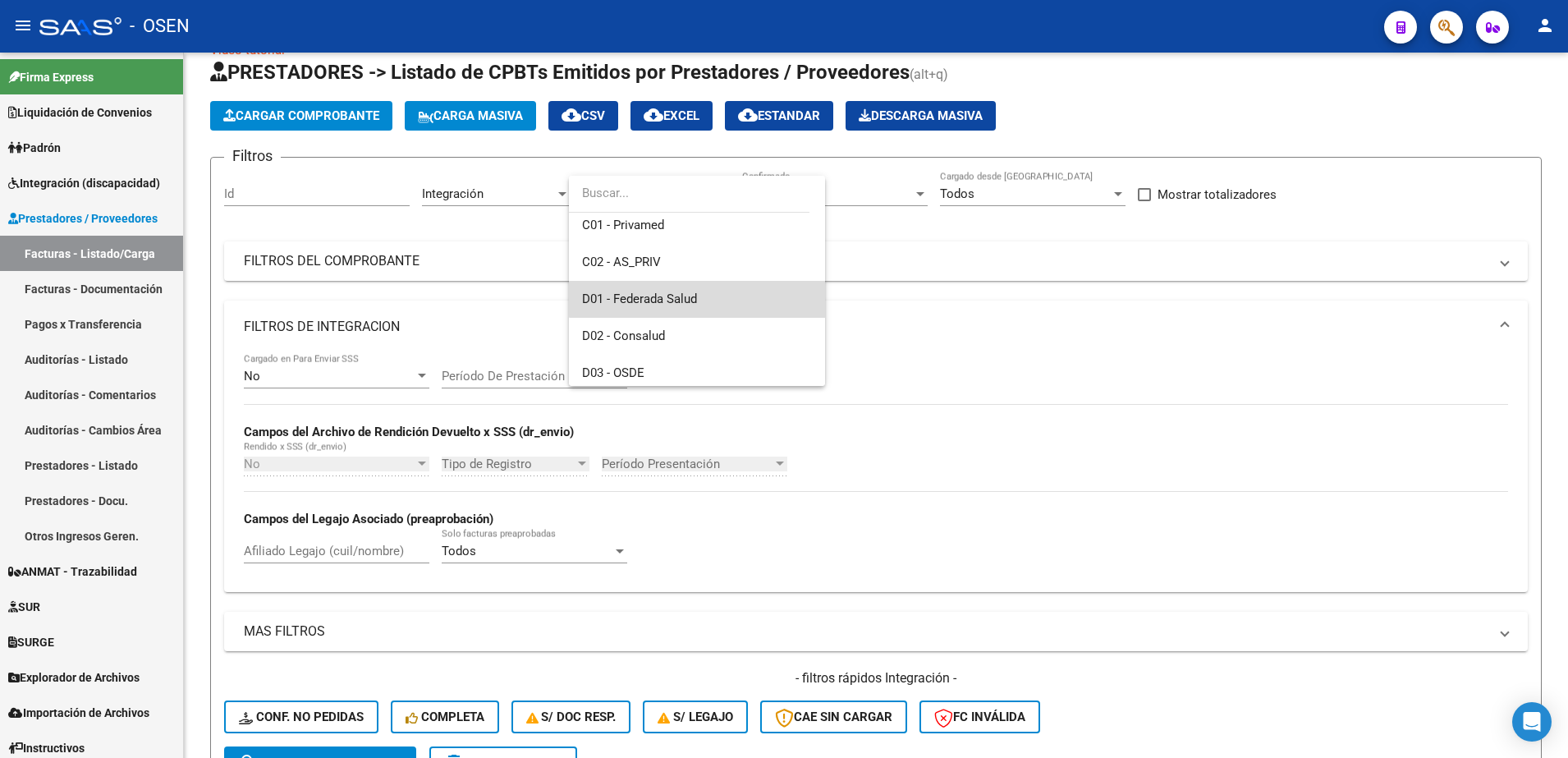
click at [719, 285] on span "D01 - Federada Salud" at bounding box center [698, 299] width 230 height 37
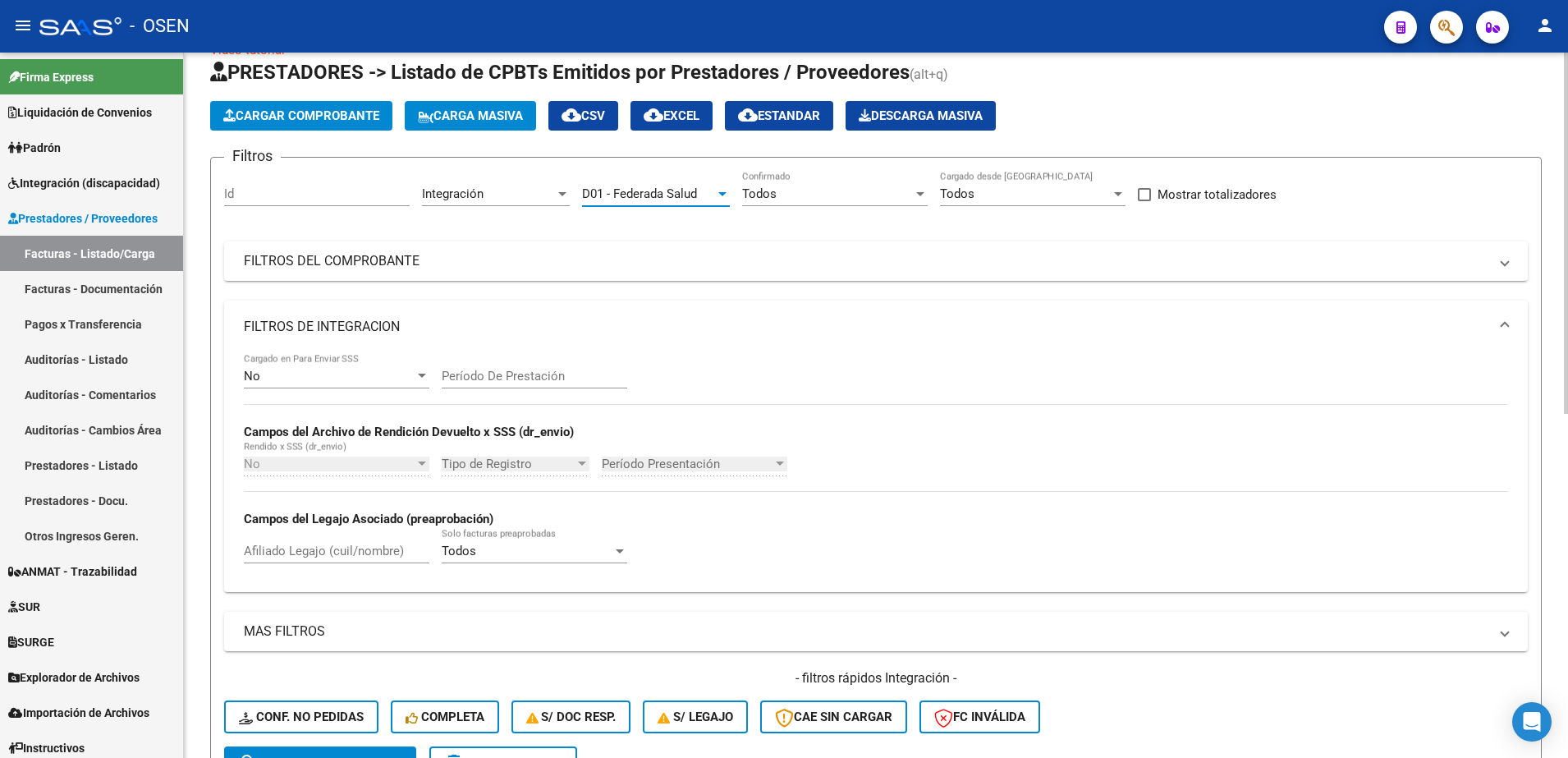
click at [509, 331] on mat-panel-title "FILTROS DE INTEGRACION" at bounding box center [866, 327] width 1245 height 18
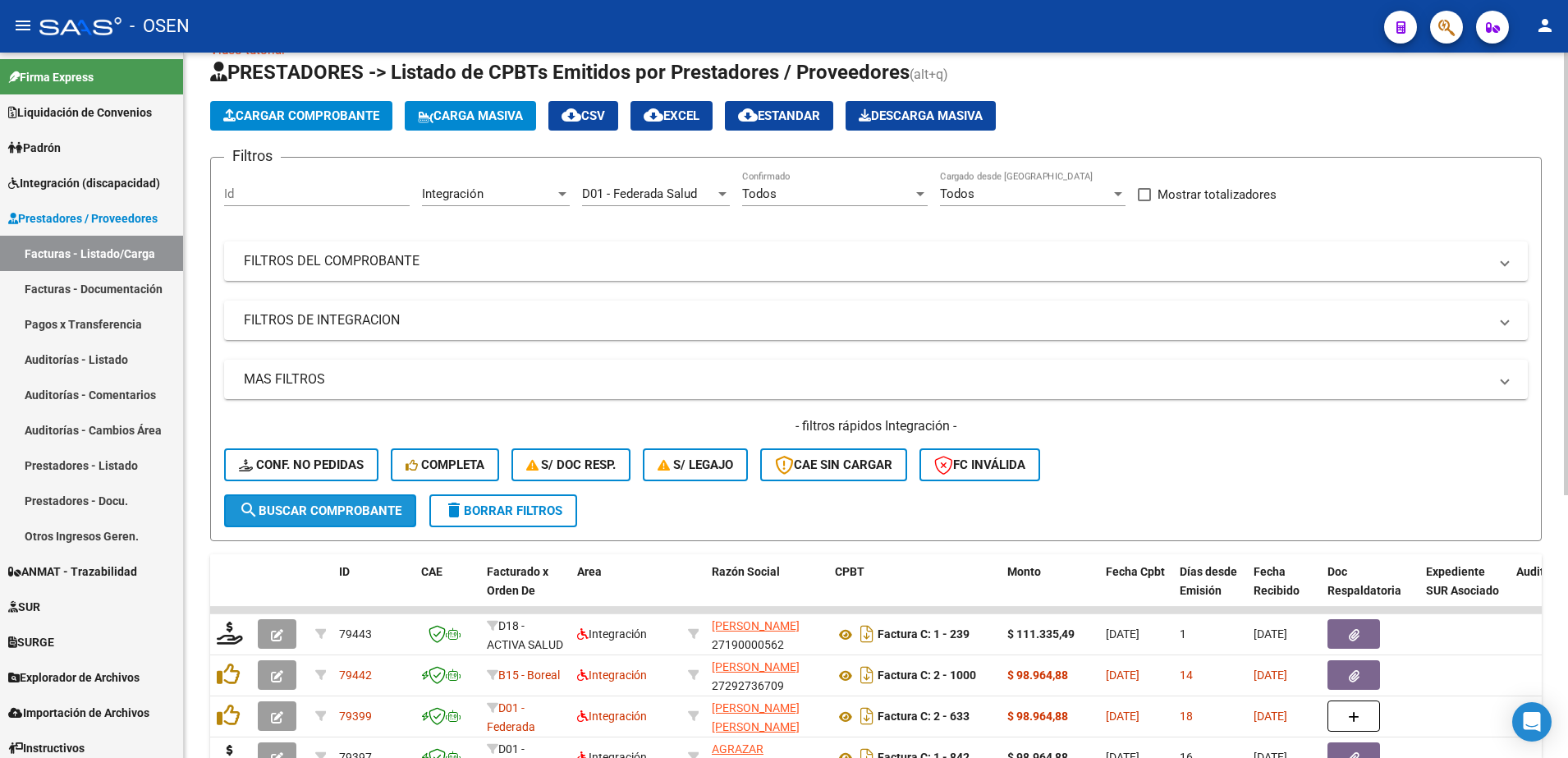
click at [387, 521] on button "search Buscar Comprobante" at bounding box center [320, 511] width 192 height 33
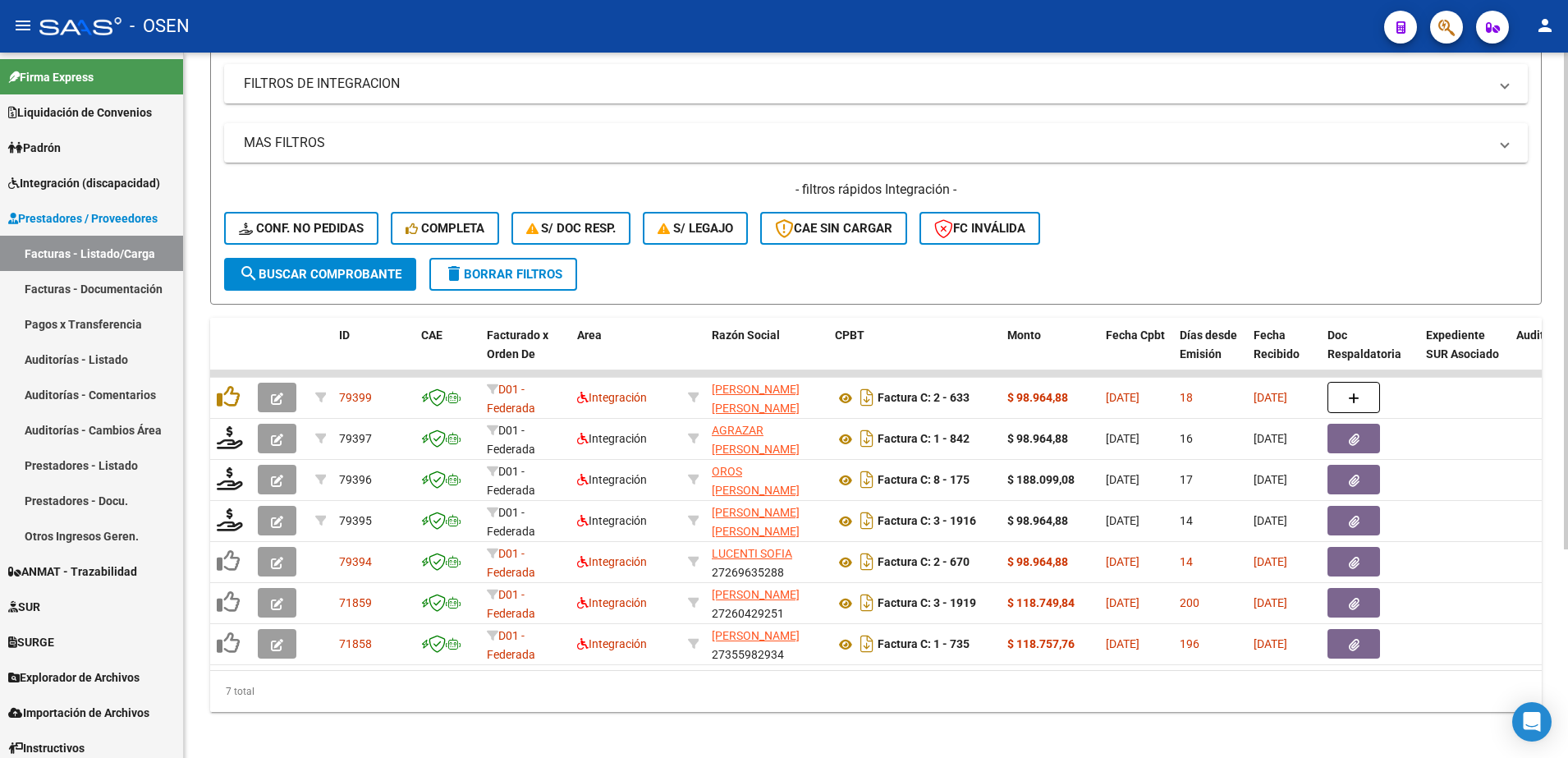
scroll to position [297, 0]
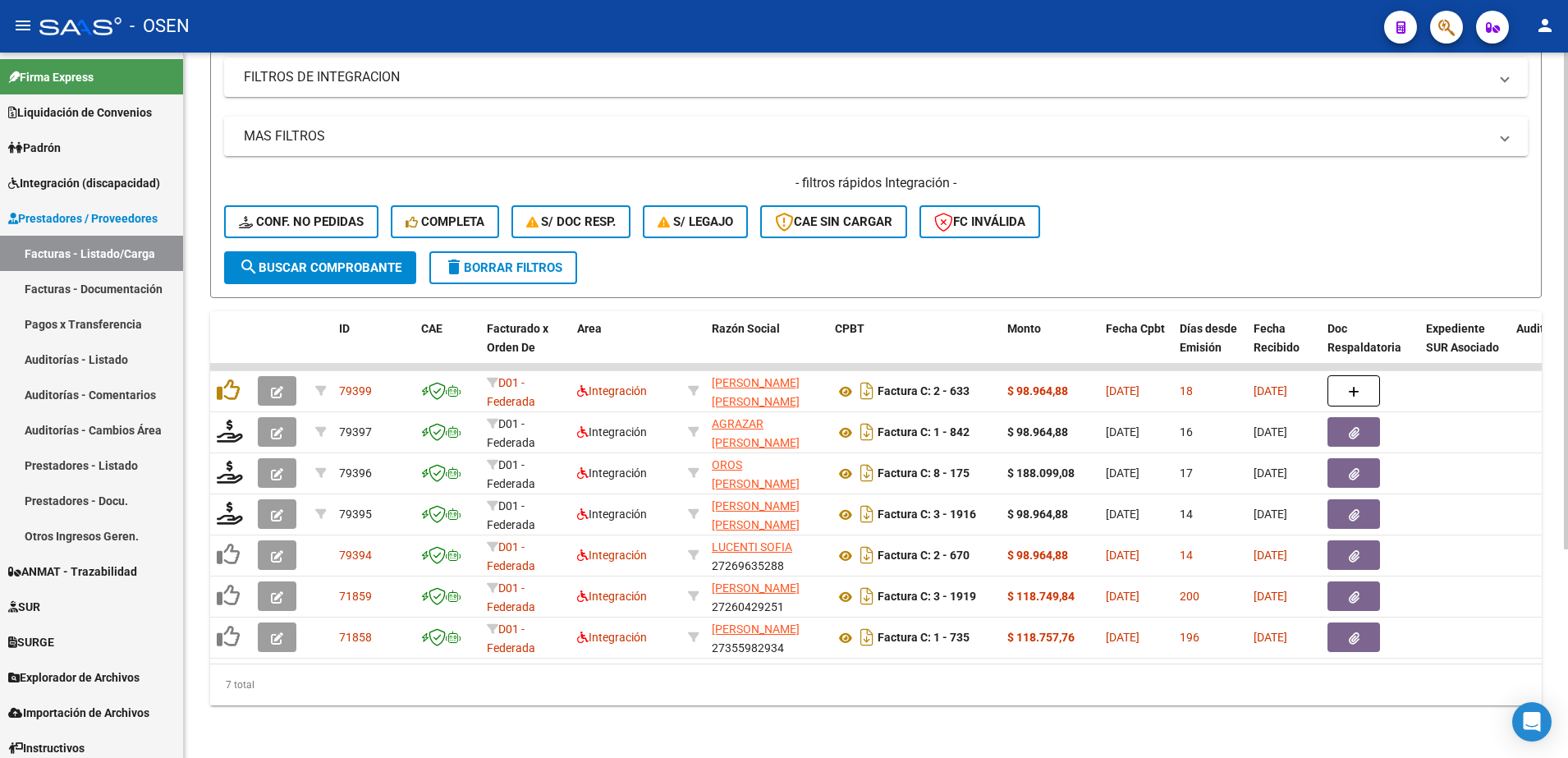
click at [1566, 481] on div at bounding box center [1566, 509] width 4 height 497
click at [76, 186] on span "Integración (discapacidad)" at bounding box center [84, 183] width 152 height 18
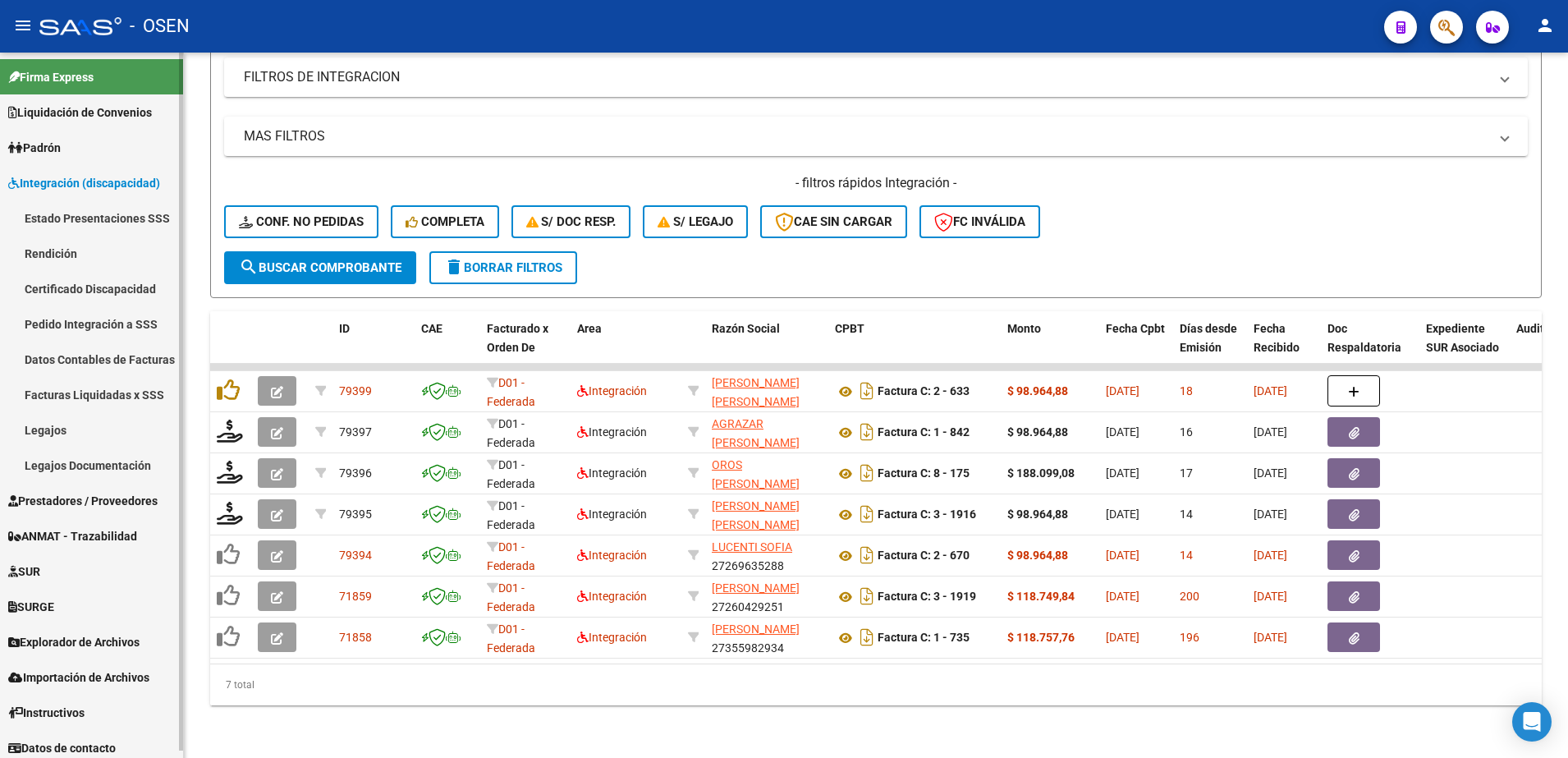
click at [71, 440] on link "Legajos" at bounding box center [91, 429] width 183 height 35
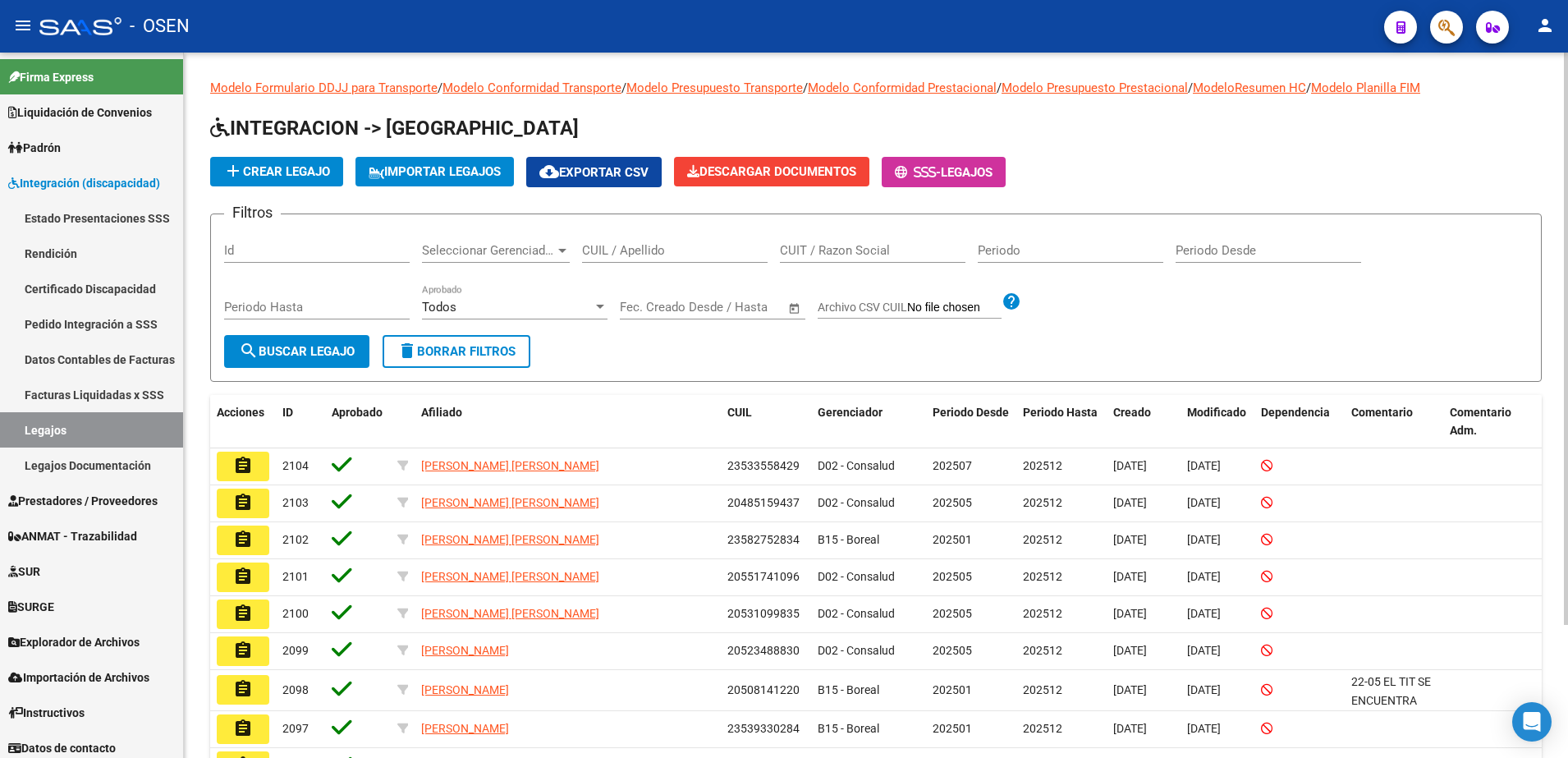
click at [633, 252] on input "CUIL / Apellido" at bounding box center [676, 250] width 186 height 15
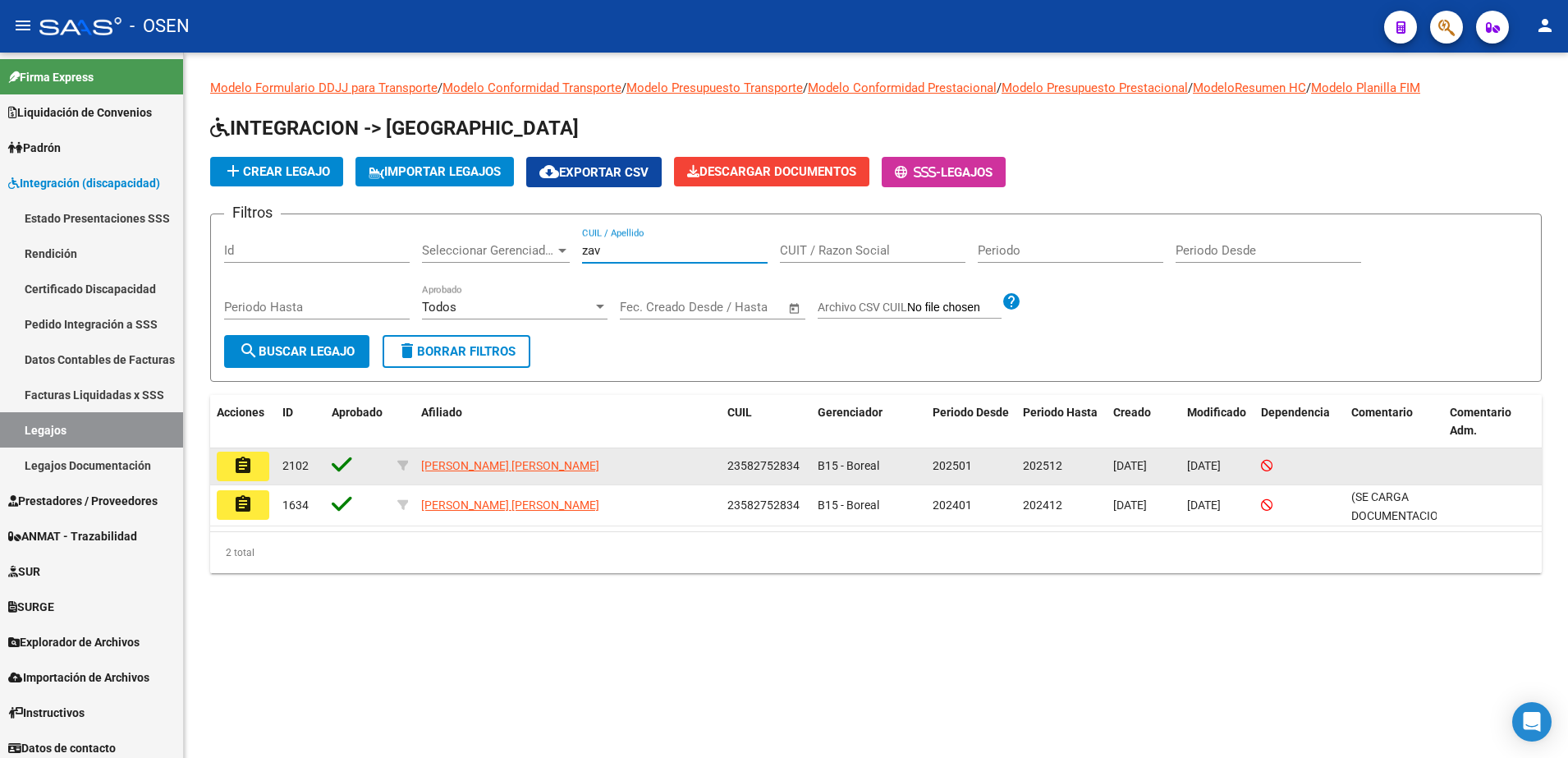
type input "zav"
click at [258, 472] on button "assignment" at bounding box center [243, 467] width 53 height 30
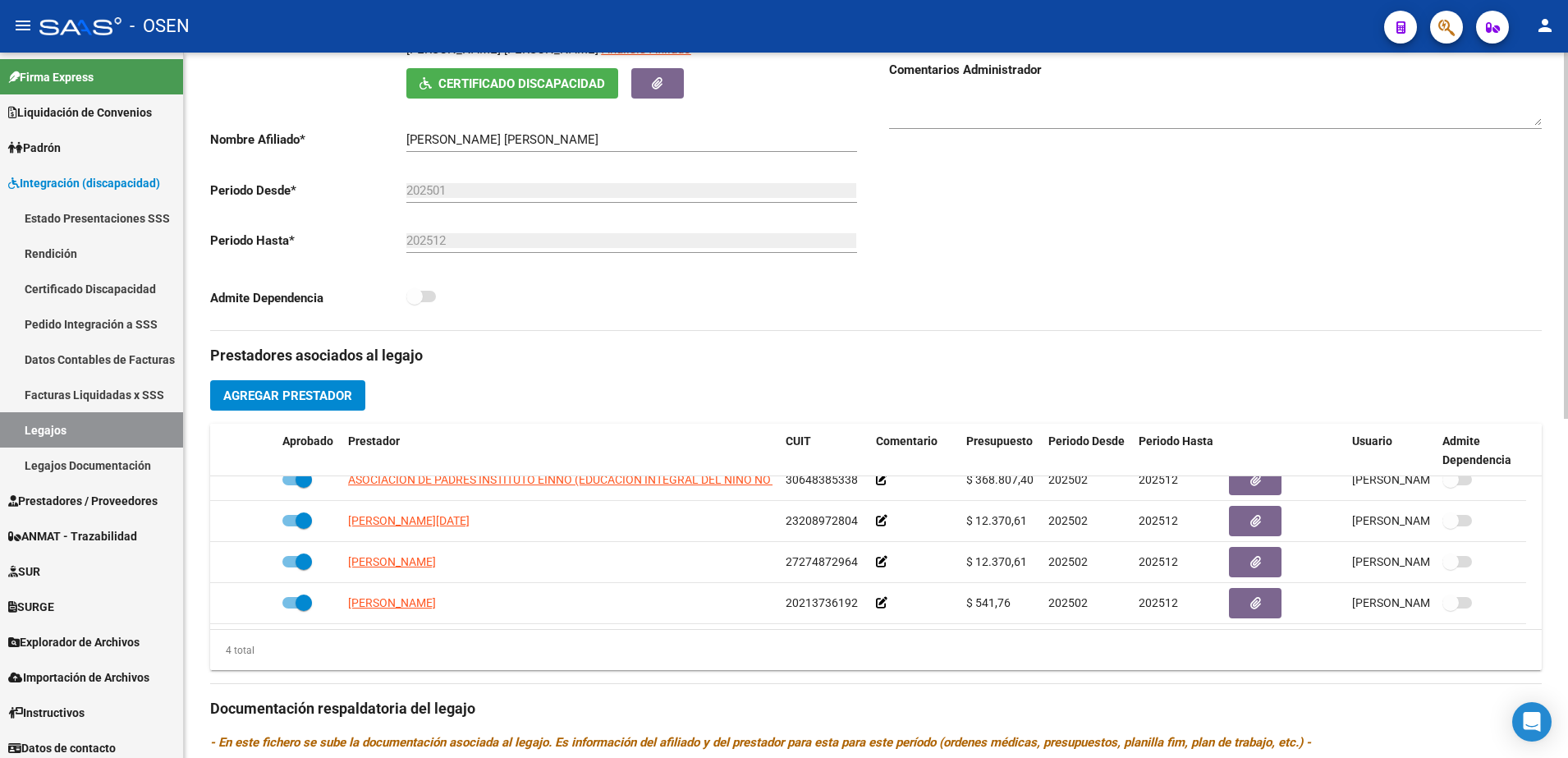
scroll to position [205, 0]
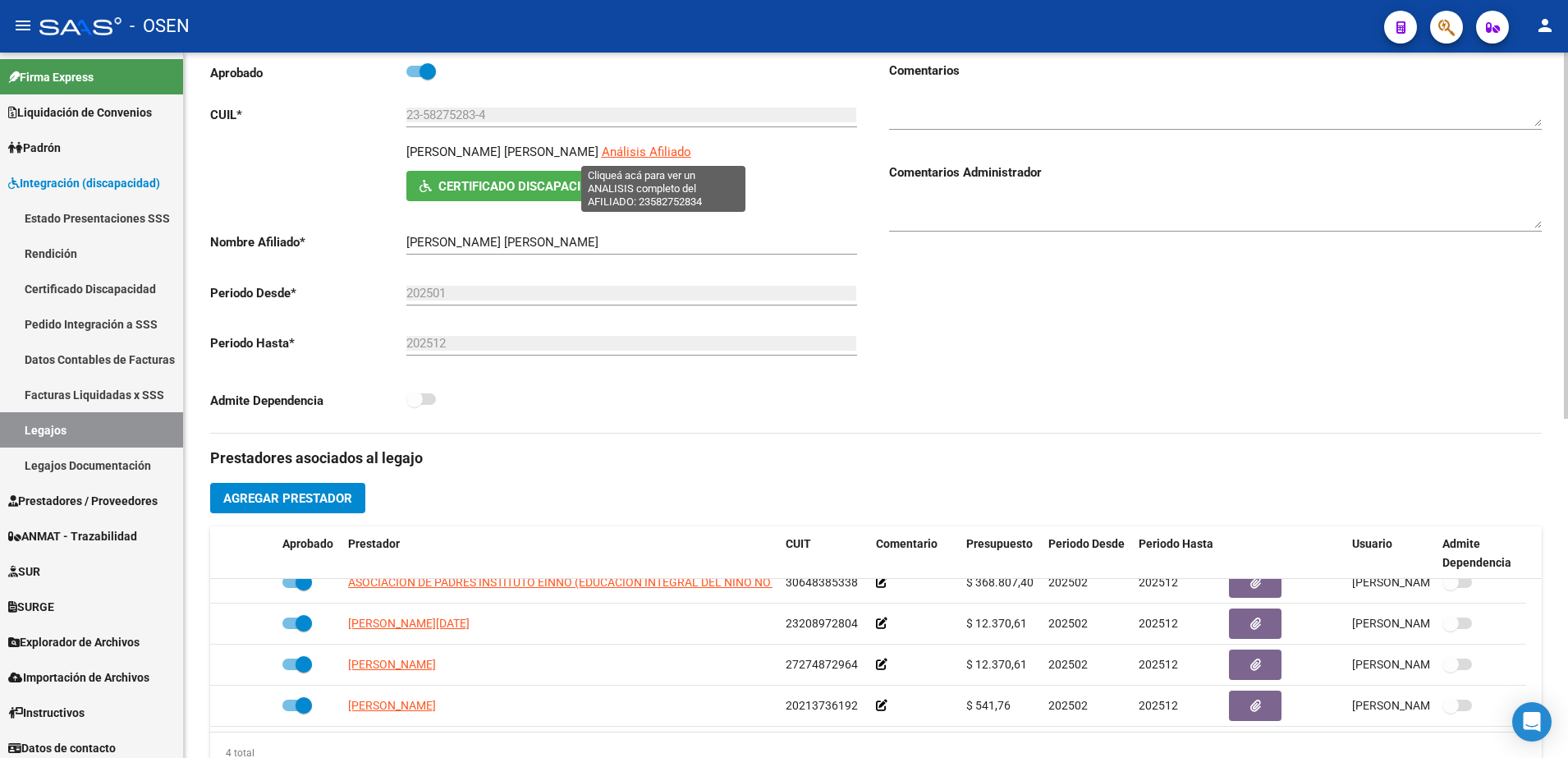
click at [640, 150] on span "Análisis Afiliado" at bounding box center [647, 152] width 90 height 15
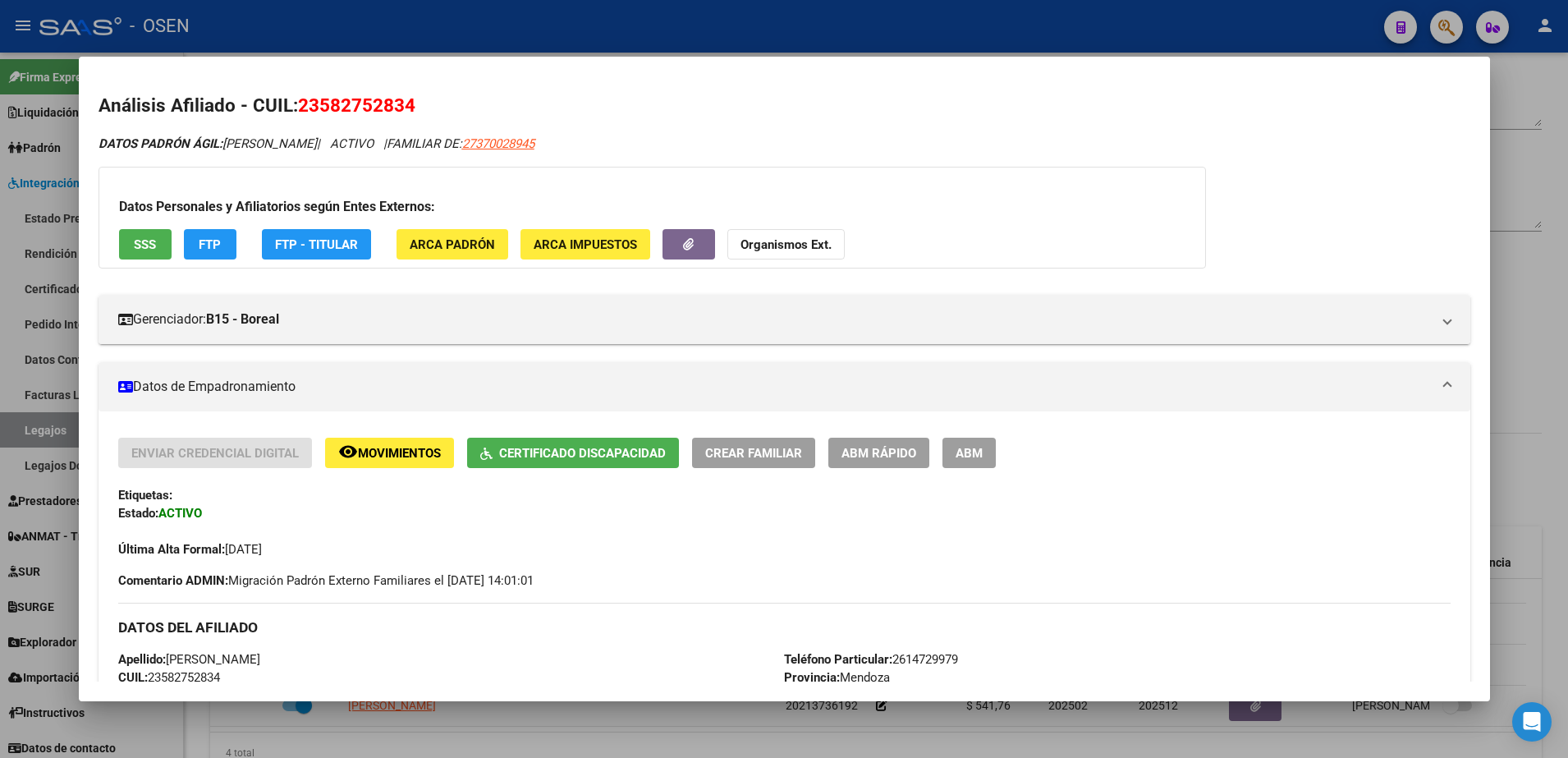
click at [1520, 321] on div at bounding box center [784, 379] width 1568 height 758
click at [1520, 321] on div "Comentarios Comentarios Administrador" at bounding box center [1209, 247] width 666 height 371
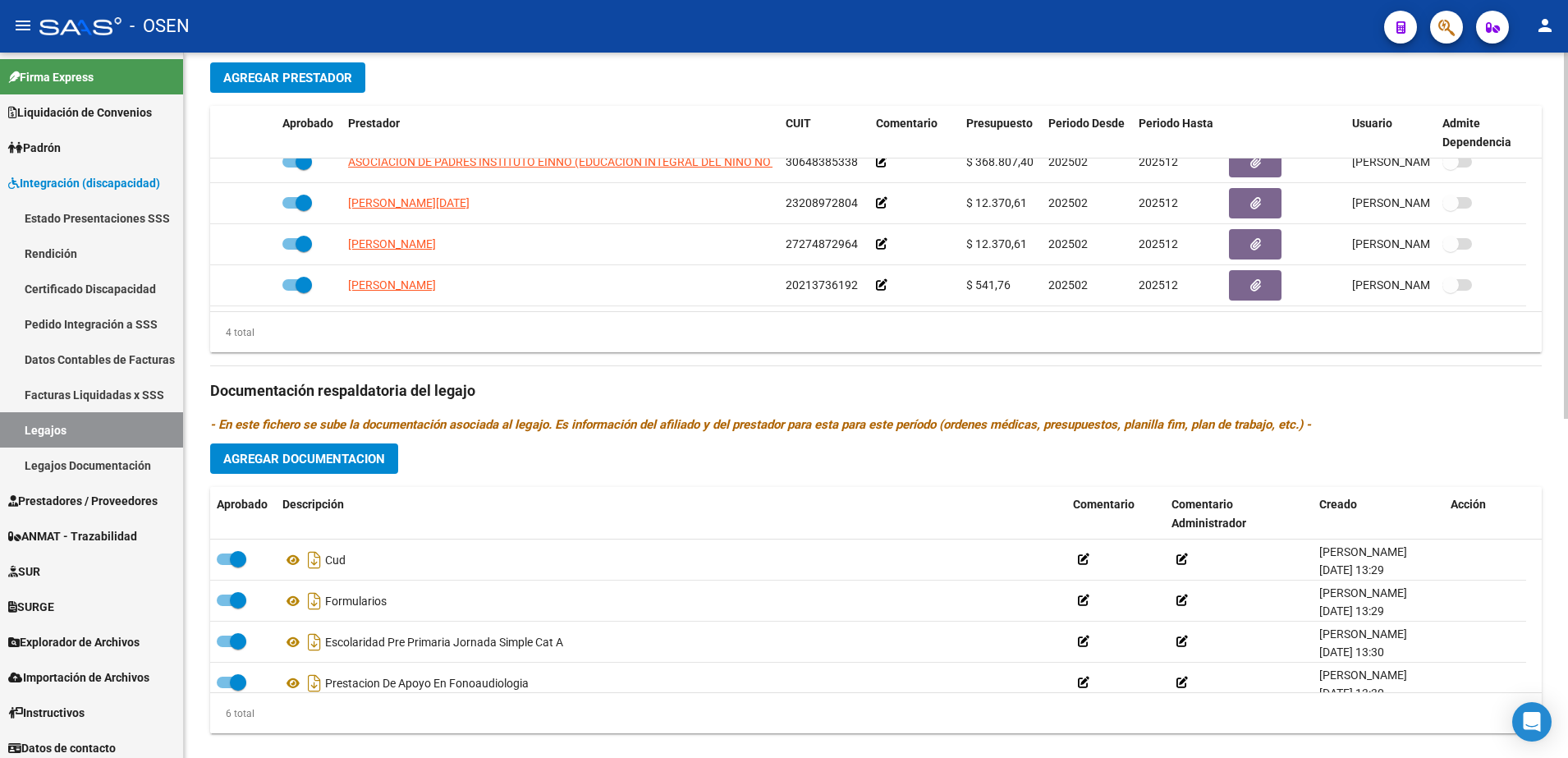
scroll to position [650, 0]
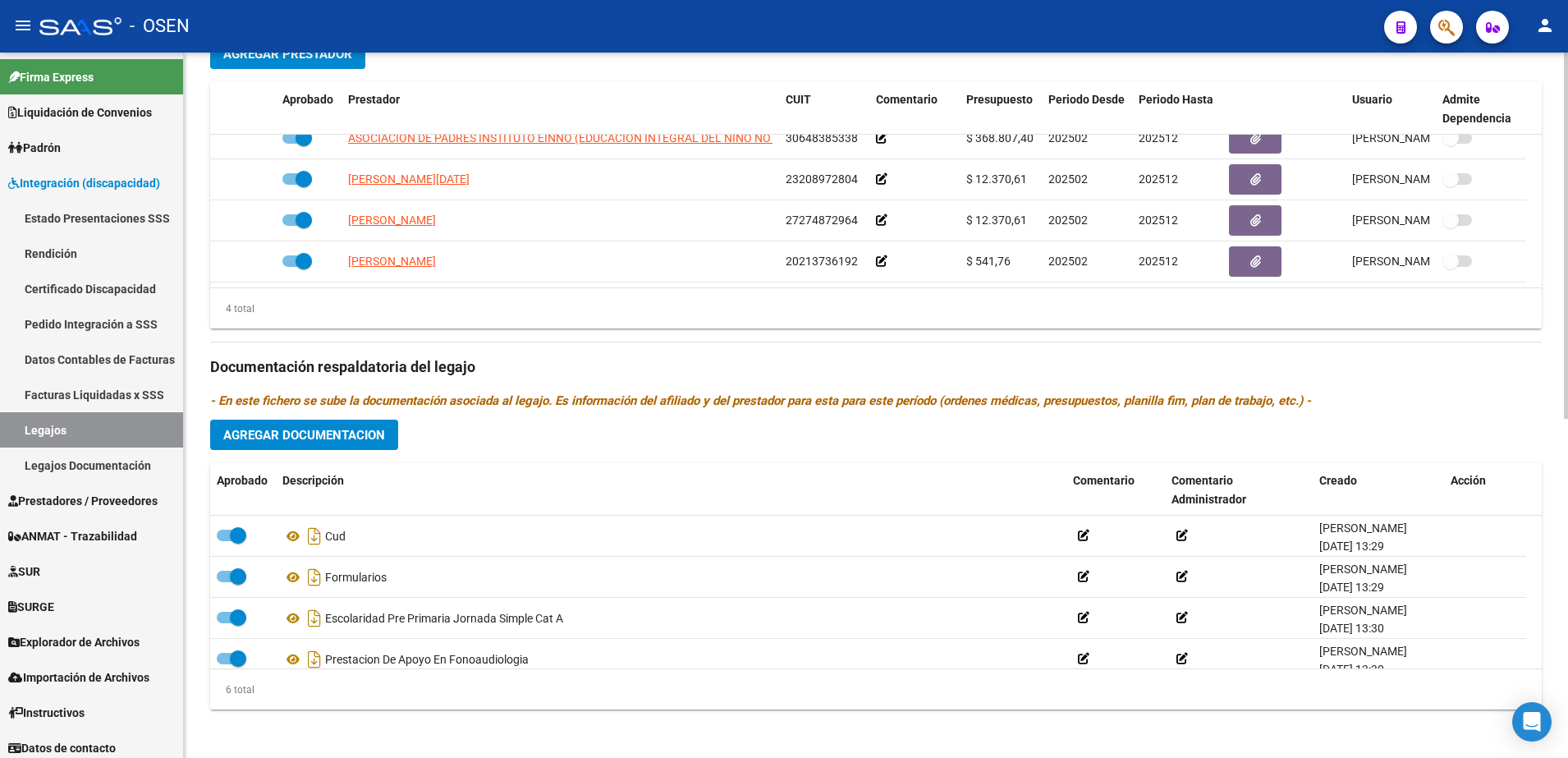
click at [1568, 587] on html "menu - OSEN person Firma Express Liquidación de Convenios SSS - Sur Padrón Afil…" at bounding box center [784, 379] width 1568 height 758
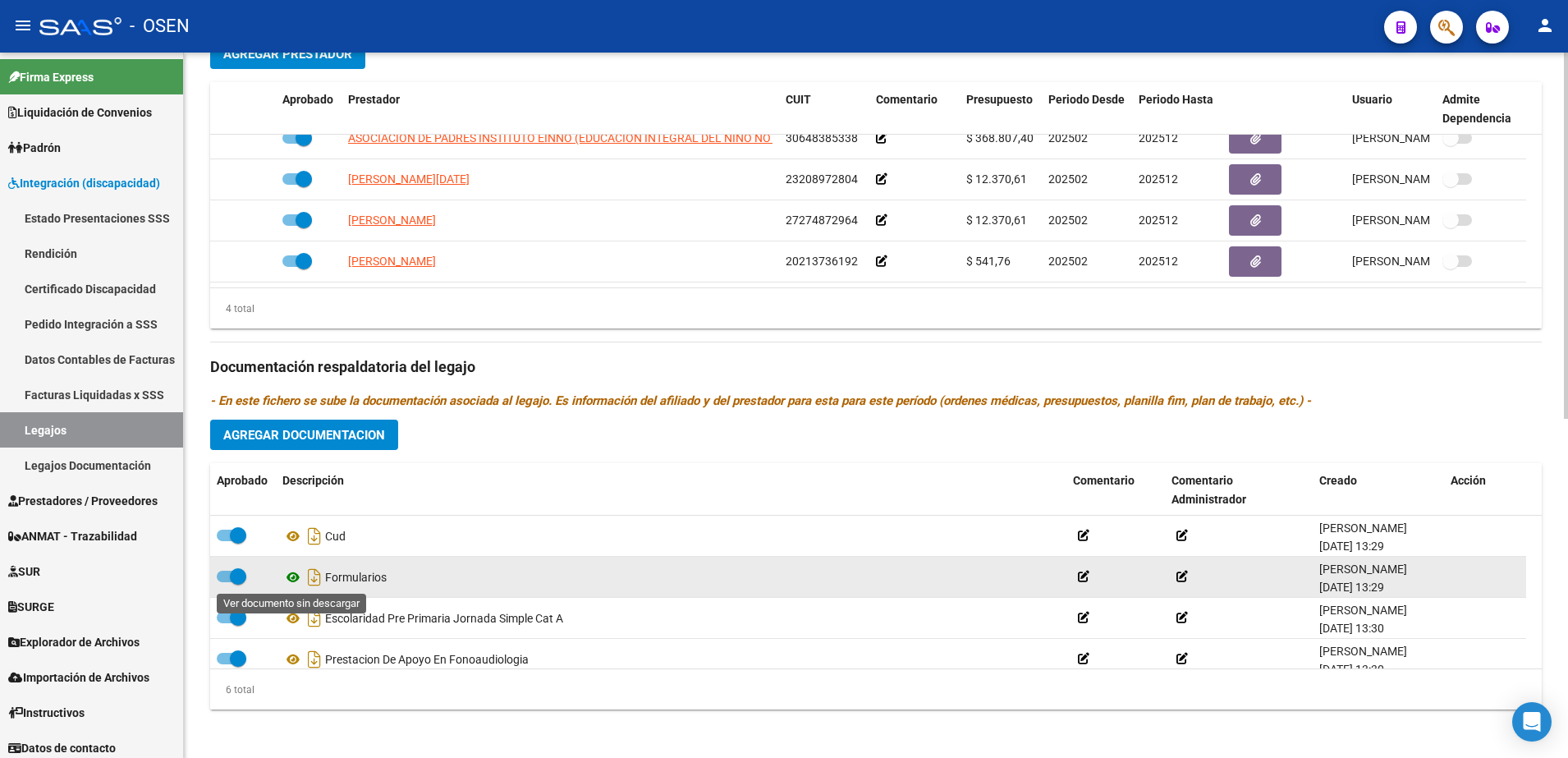
click at [283, 577] on icon at bounding box center [293, 578] width 21 height 20
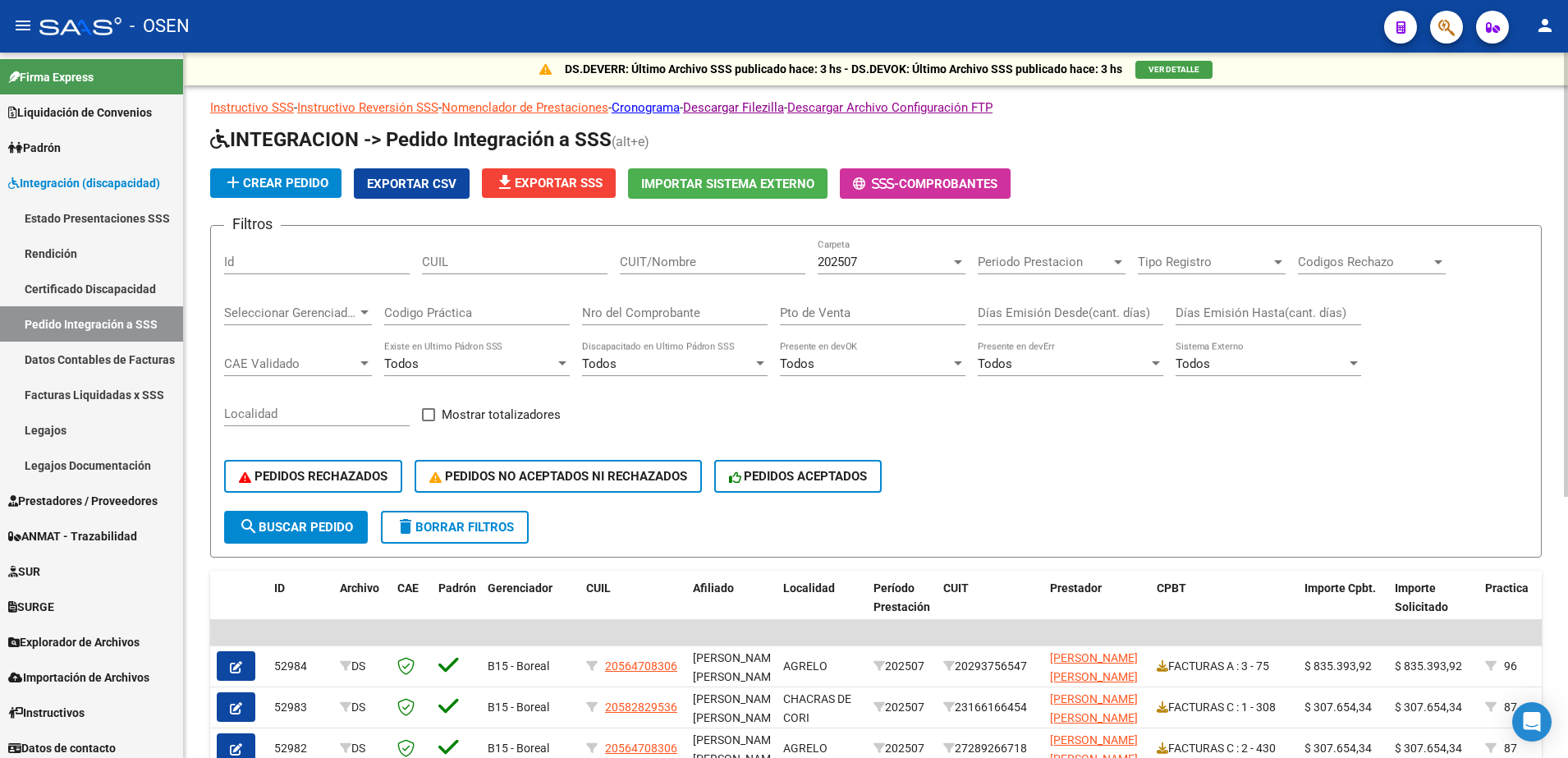
click at [692, 263] on input "CUIT/Nombre" at bounding box center [713, 262] width 186 height 15
paste input "20213736192"
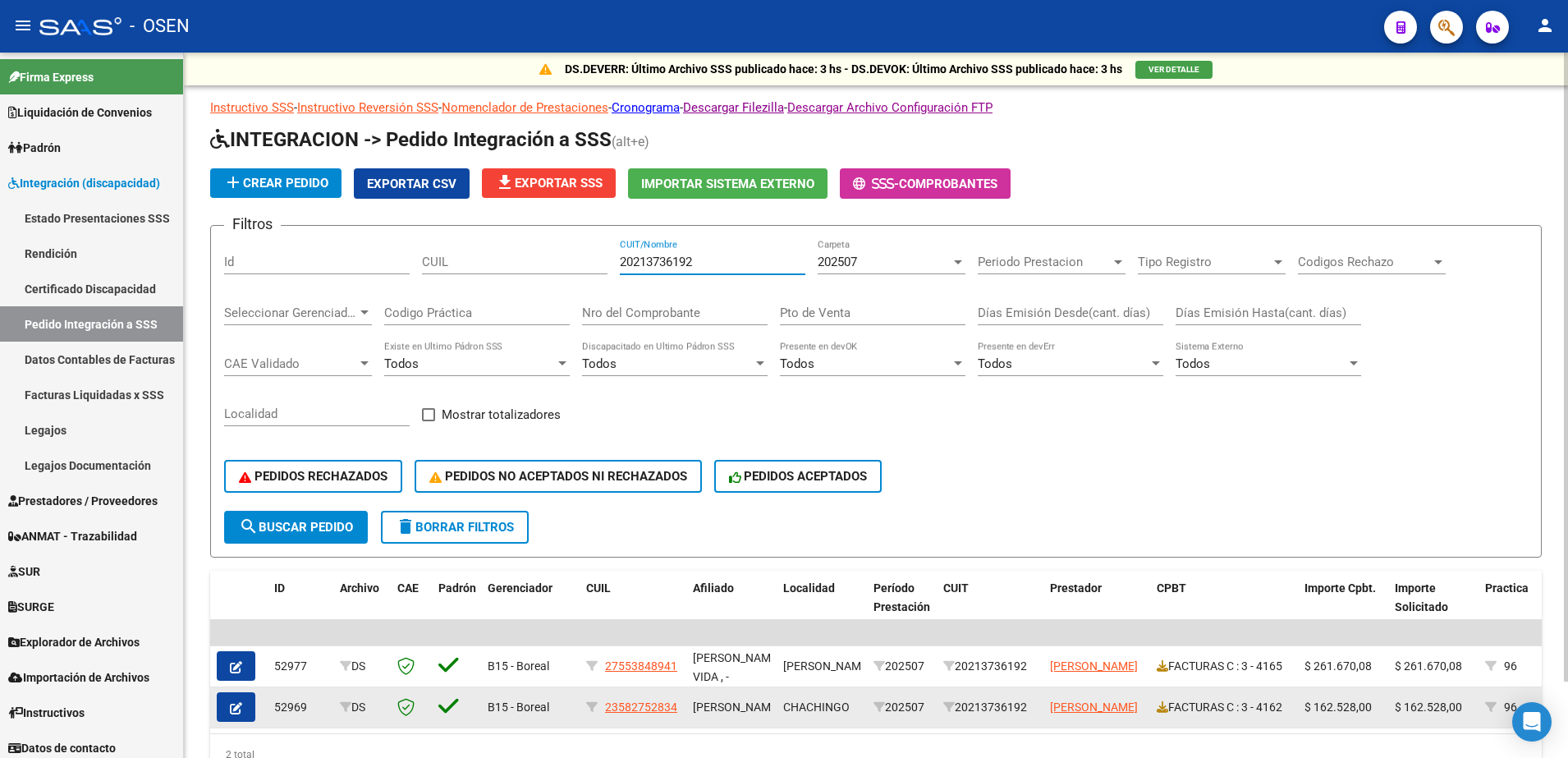
type input "20213736192"
click at [237, 700] on span "button" at bounding box center [236, 707] width 12 height 15
click at [237, 699] on mat-sidenav-content "DS.DEVERR: Último Archivo SSS publicado hace: 3 hs - DS.DEVOK: Último Archivo S…" at bounding box center [875, 406] width 1384 height 706
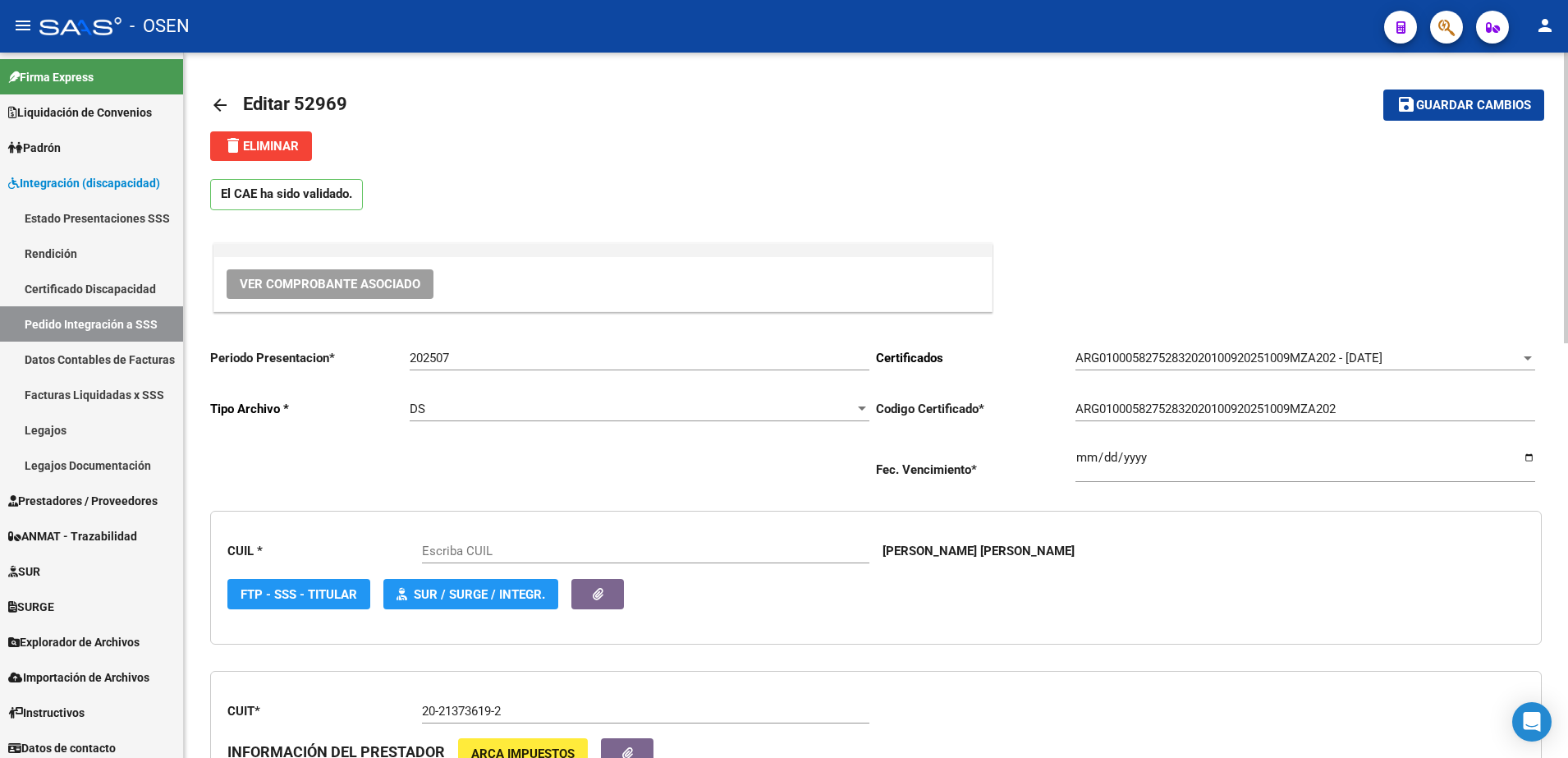
type input "23582752834"
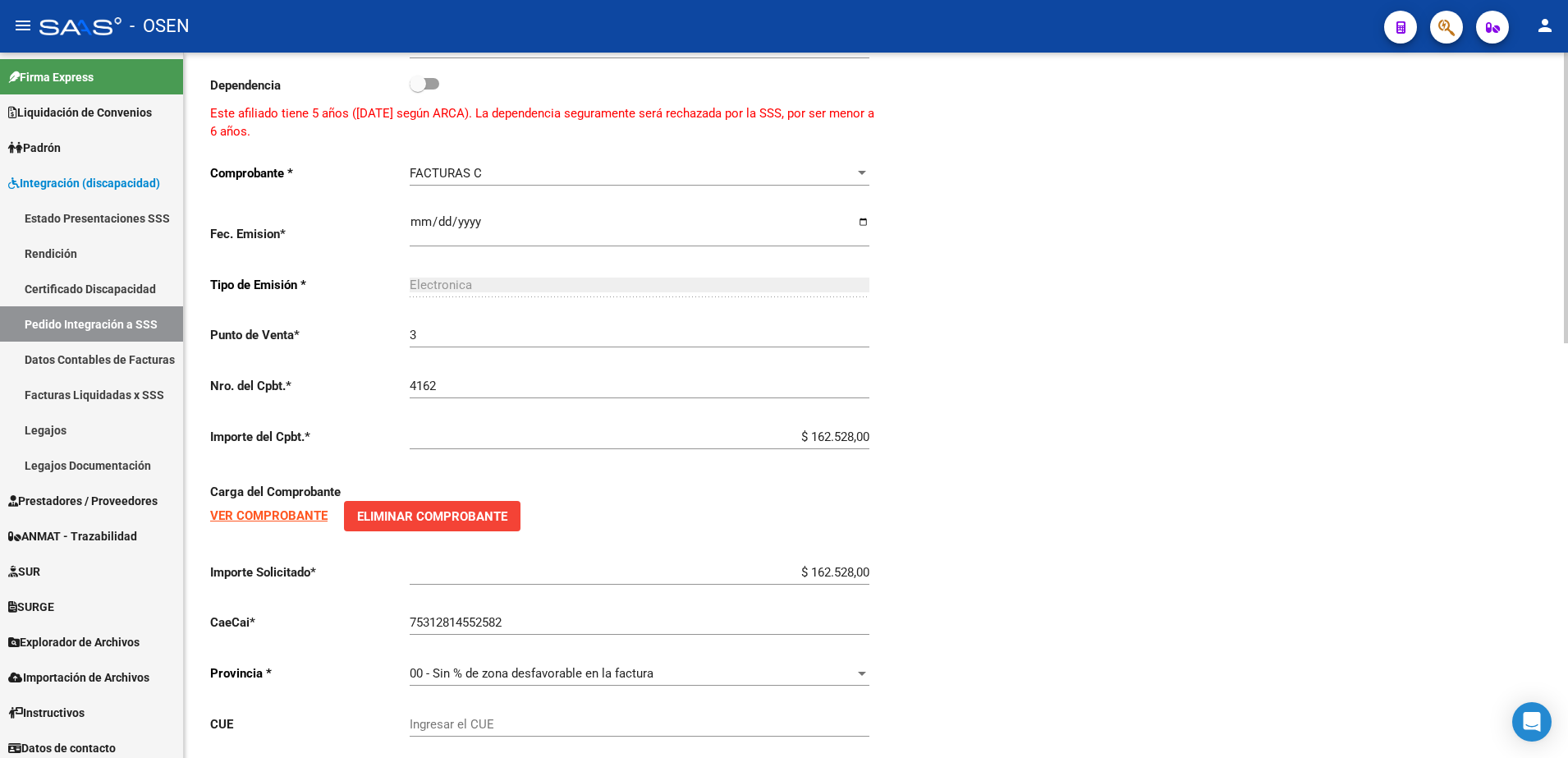
scroll to position [1008, 0]
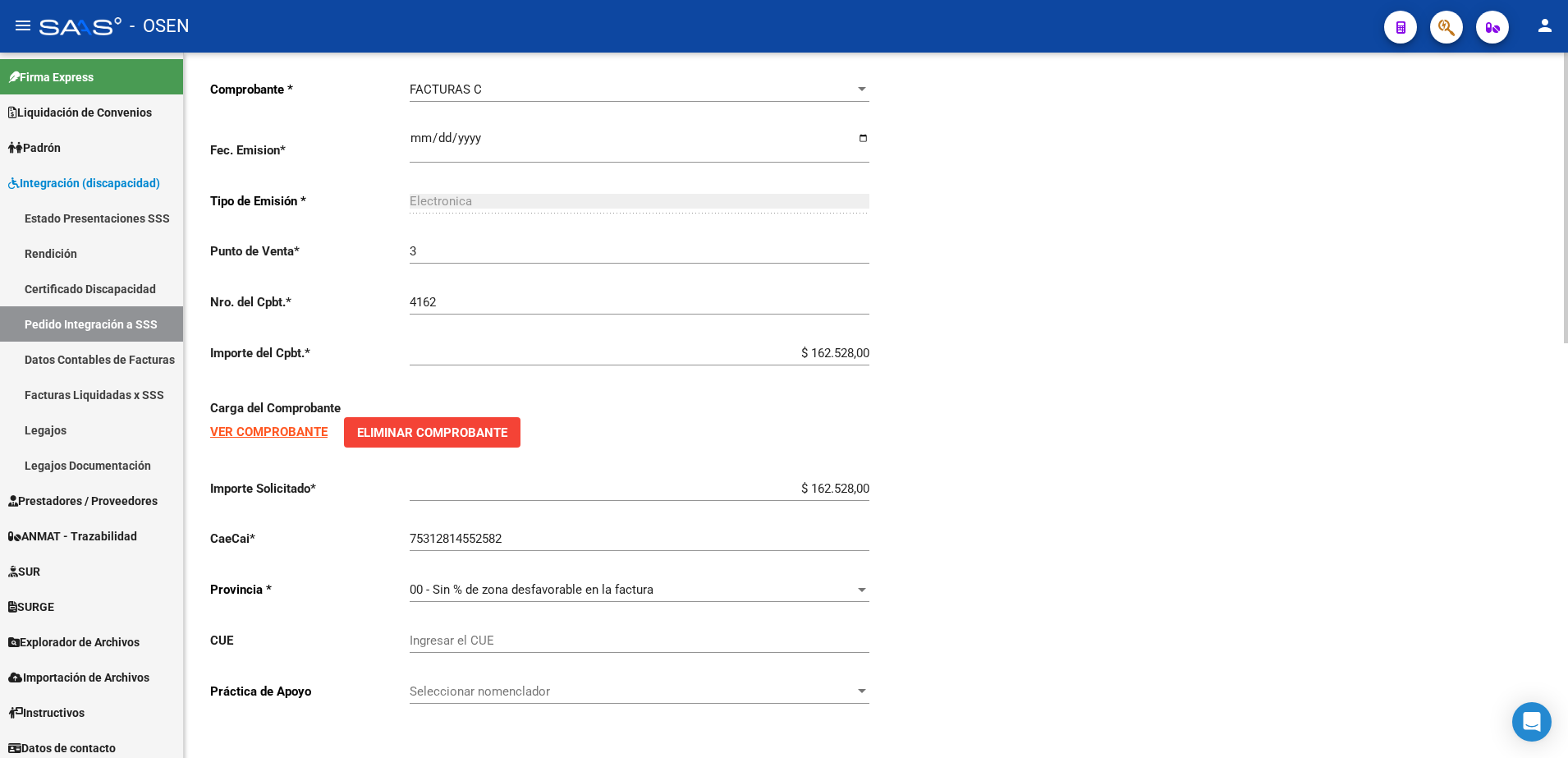
click at [484, 651] on div "Ingresar el CUE" at bounding box center [640, 635] width 460 height 35
click at [412, 633] on input "5000598" at bounding box center [640, 640] width 460 height 15
type input "5000598"
click at [486, 698] on span "Seleccionar nomenclador" at bounding box center [632, 691] width 445 height 15
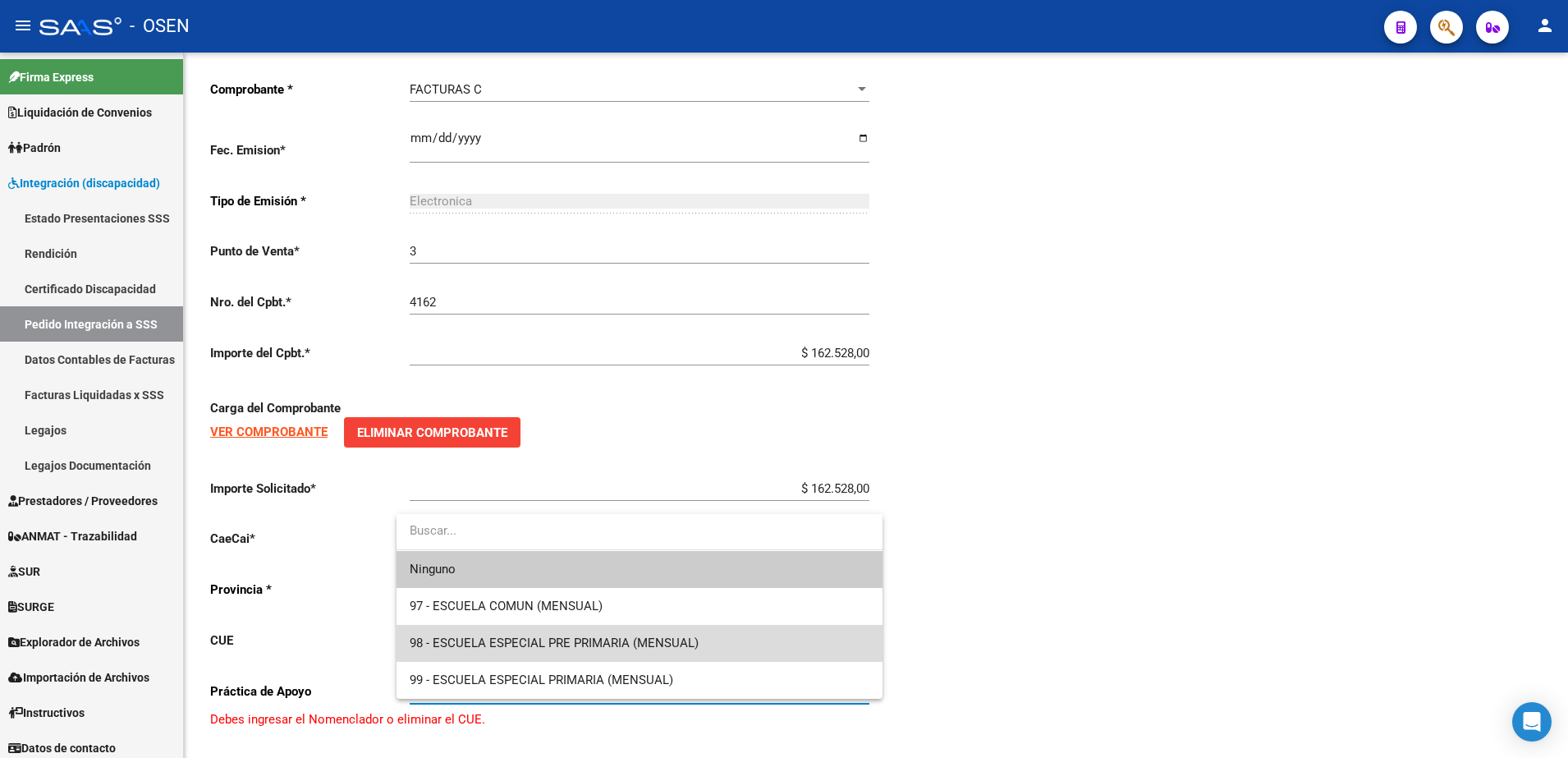
click at [729, 637] on span "98 - ESCUELA ESPECIAL PRE PRIMARIA (MENSUAL)" at bounding box center [640, 643] width 460 height 37
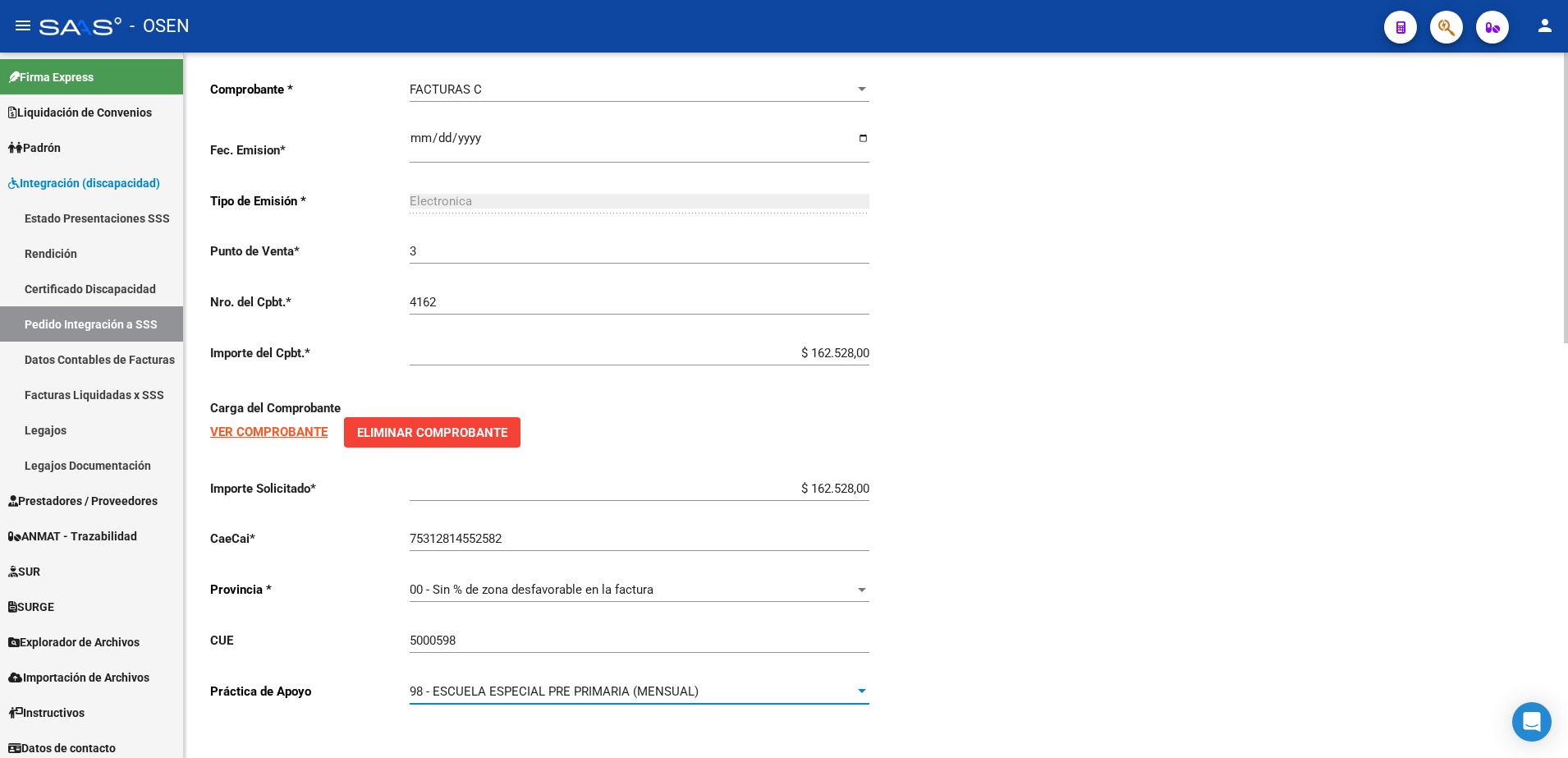
click at [1102, 562] on div "Periodo Presentacion * 202507 Ingresar el Periodo Tipo Archivo * DS Seleccionar…" at bounding box center [875, 23] width 1332 height 1392
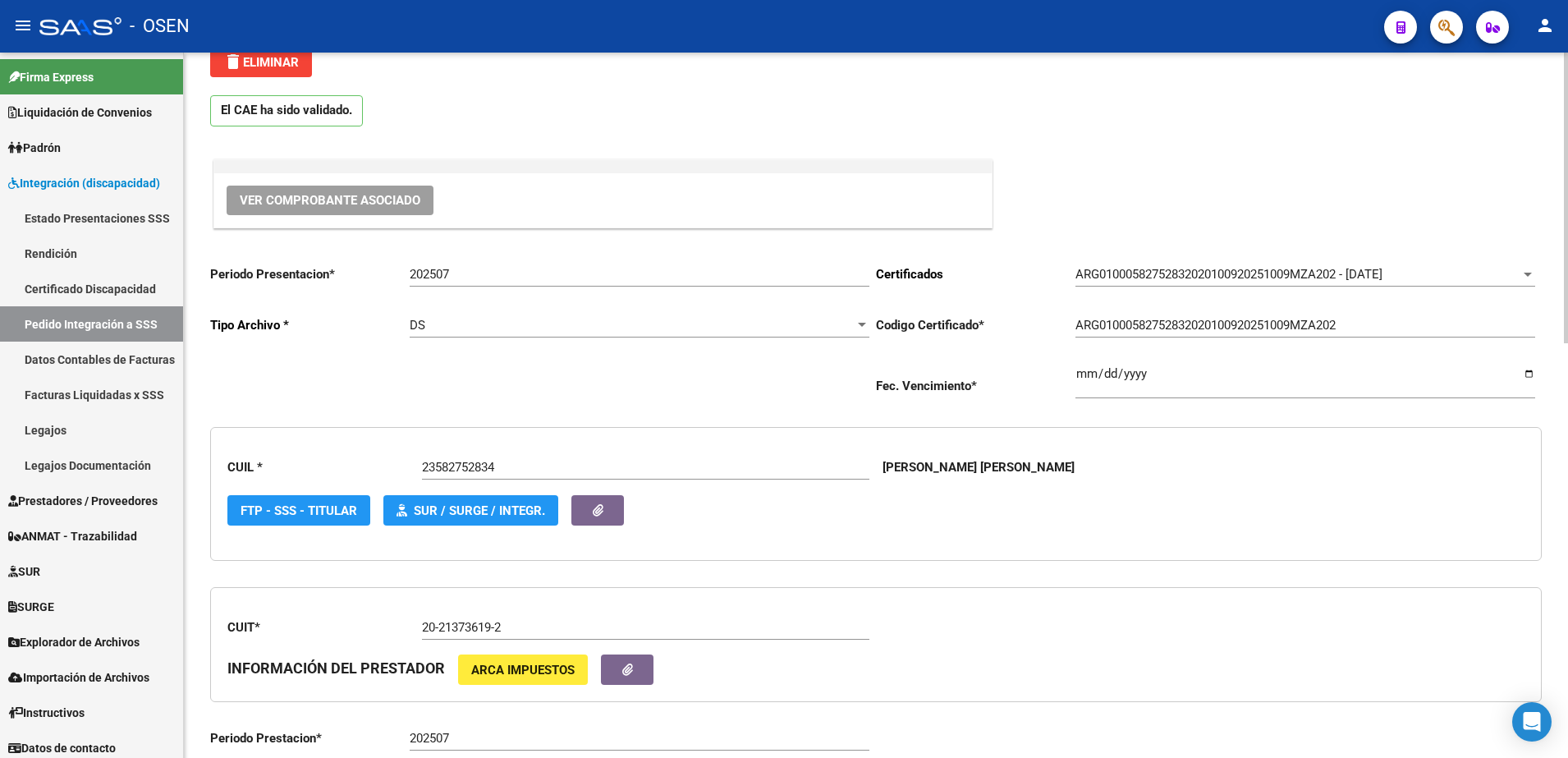
scroll to position [0, 0]
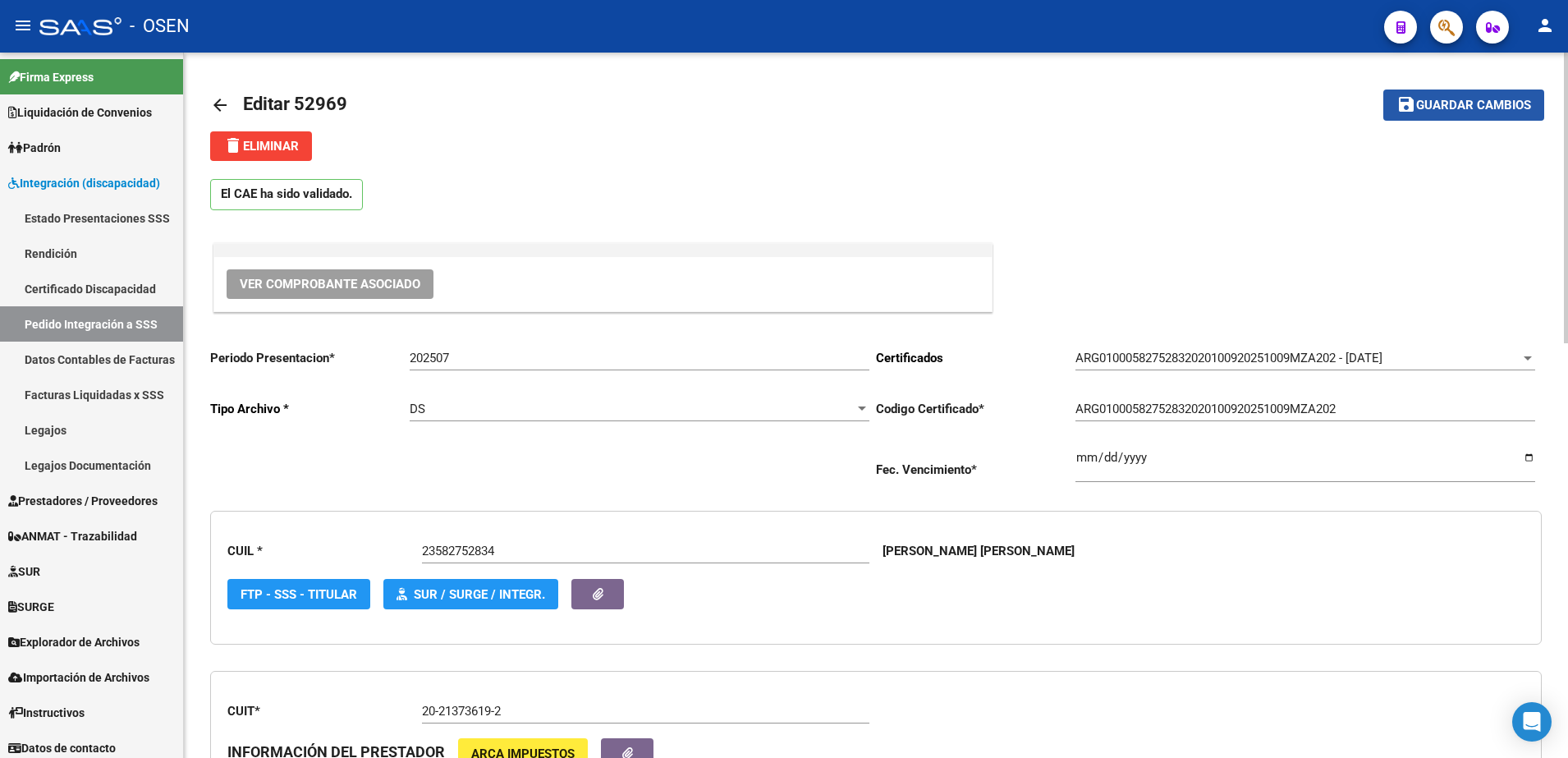
click at [1492, 117] on button "save Guardar cambios" at bounding box center [1463, 105] width 161 height 30
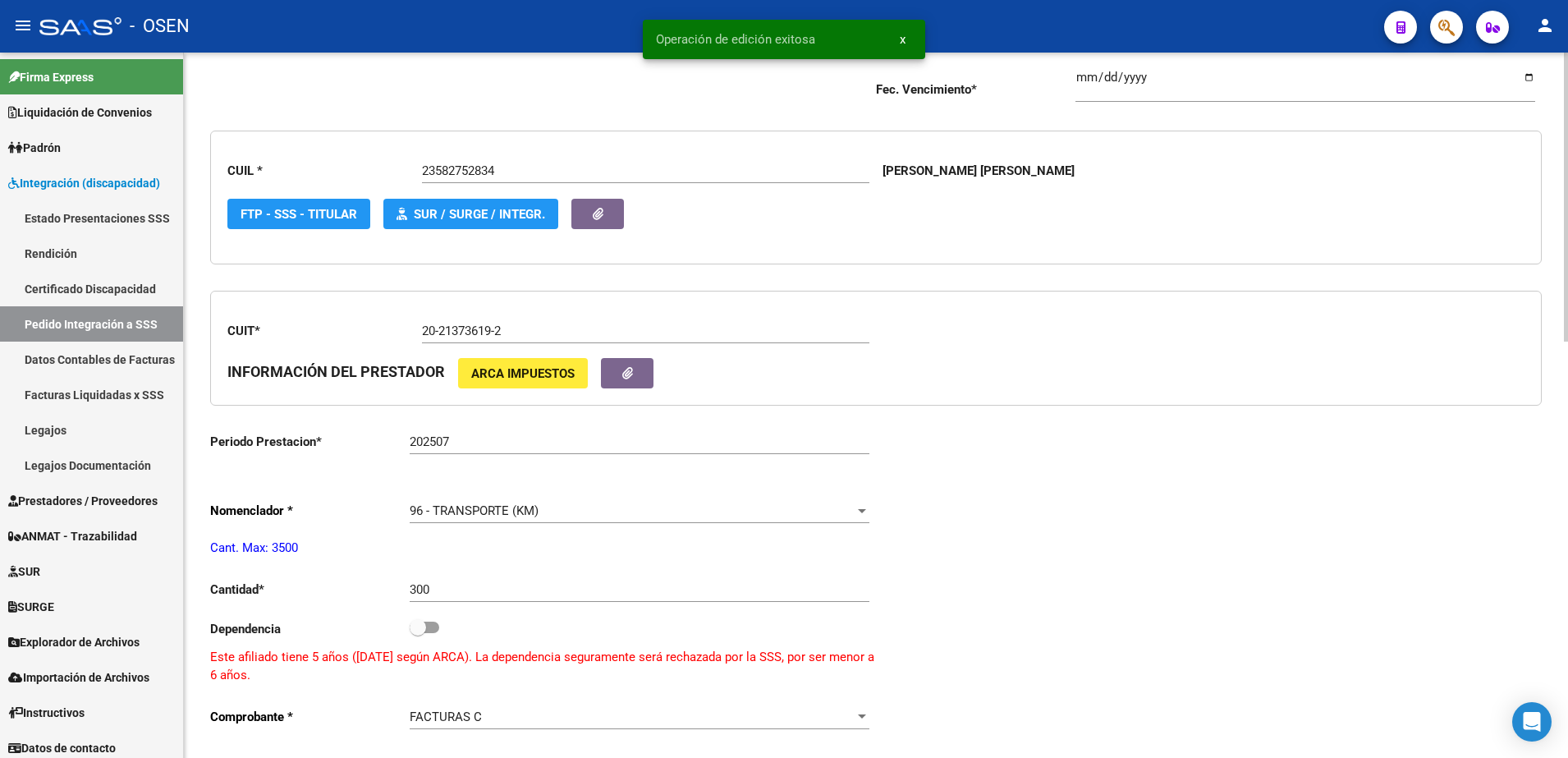
scroll to position [411, 0]
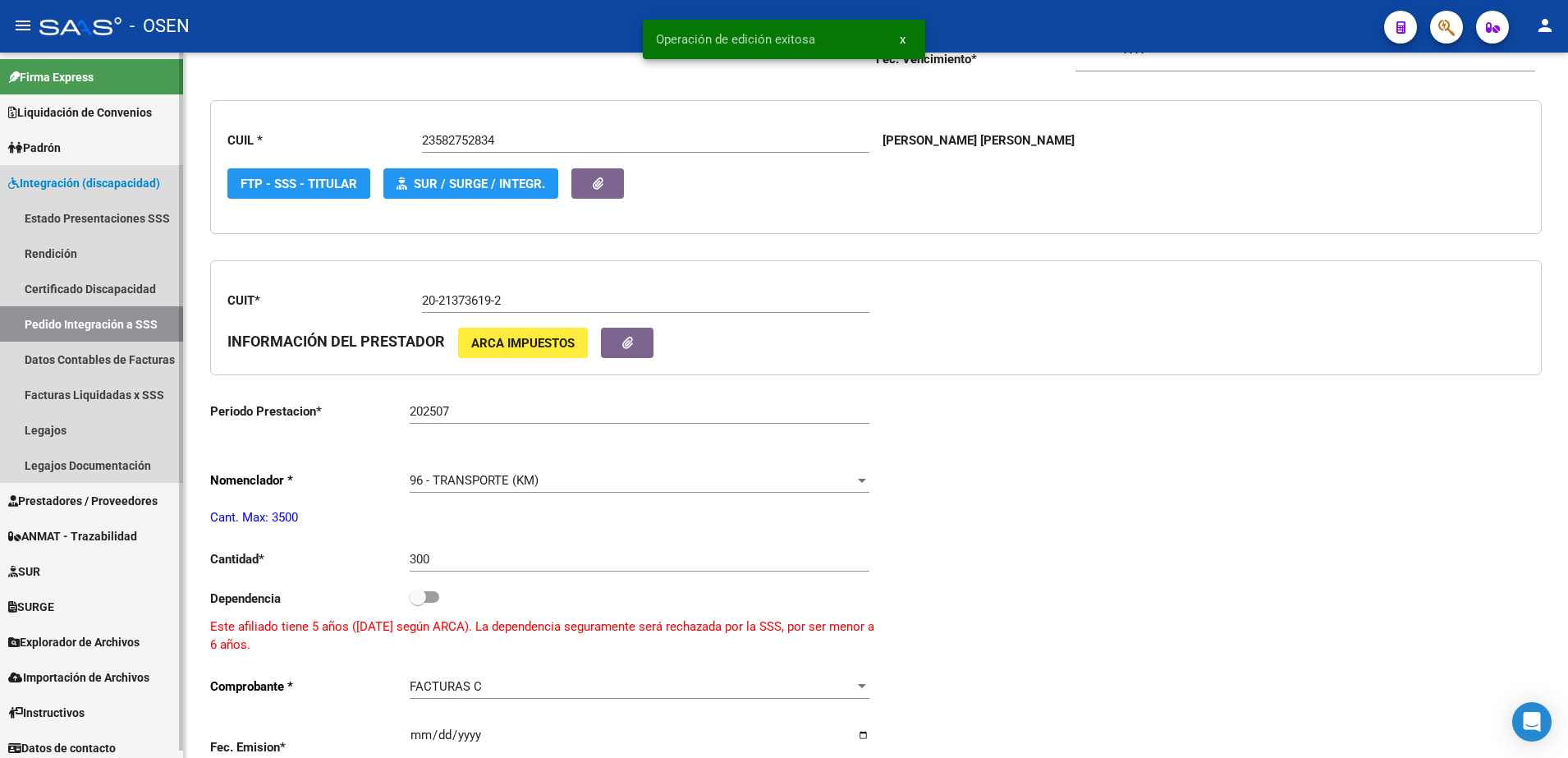
click at [110, 320] on link "Pedido Integración a SSS" at bounding box center [91, 323] width 183 height 35
